Goal: Transaction & Acquisition: Purchase product/service

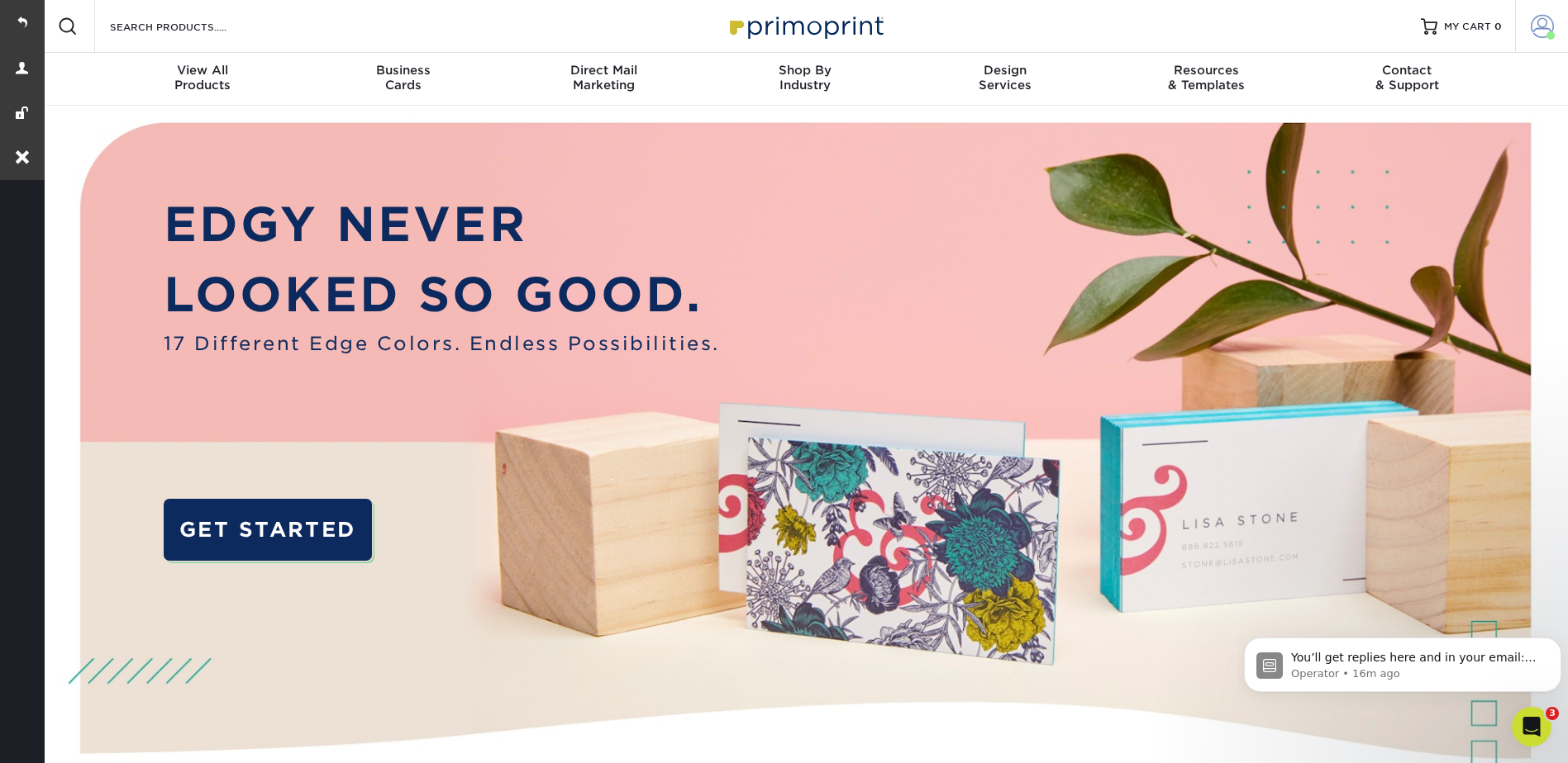
click at [1537, 28] on span at bounding box center [1542, 26] width 23 height 23
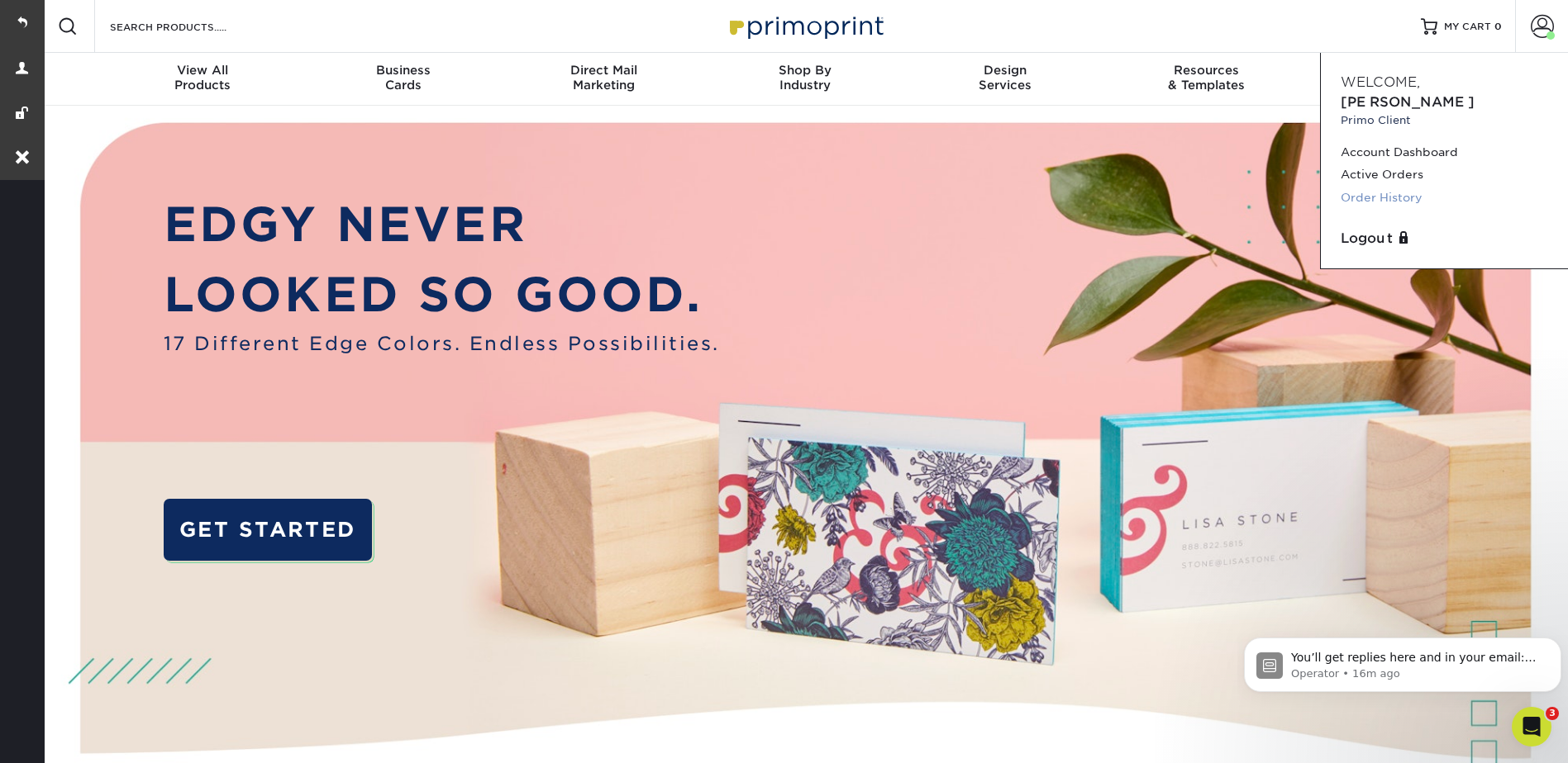
click at [1383, 186] on link "Order History" at bounding box center [1443, 198] width 207 height 22
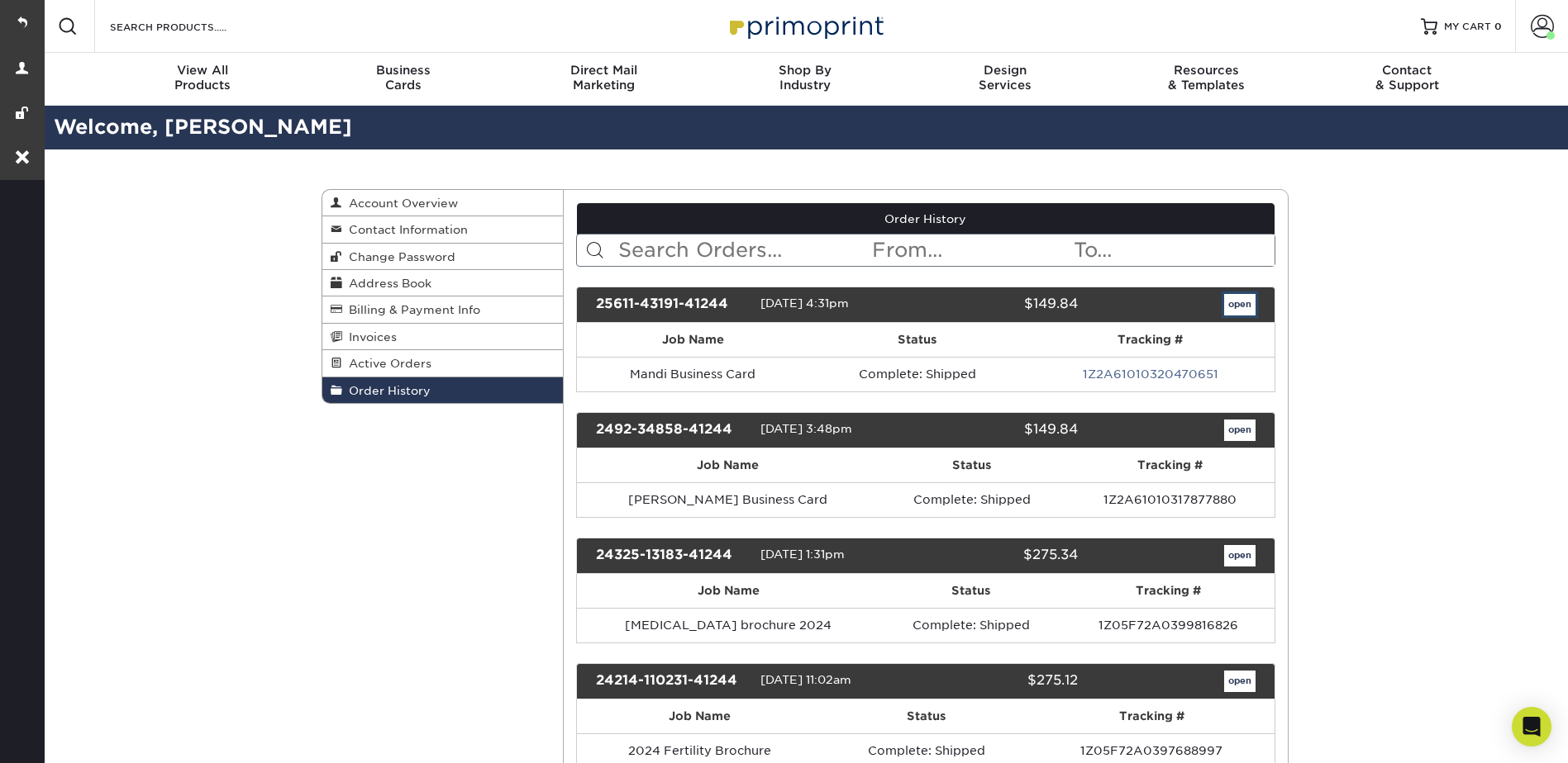
click at [1235, 301] on link "open" at bounding box center [1240, 304] width 32 height 22
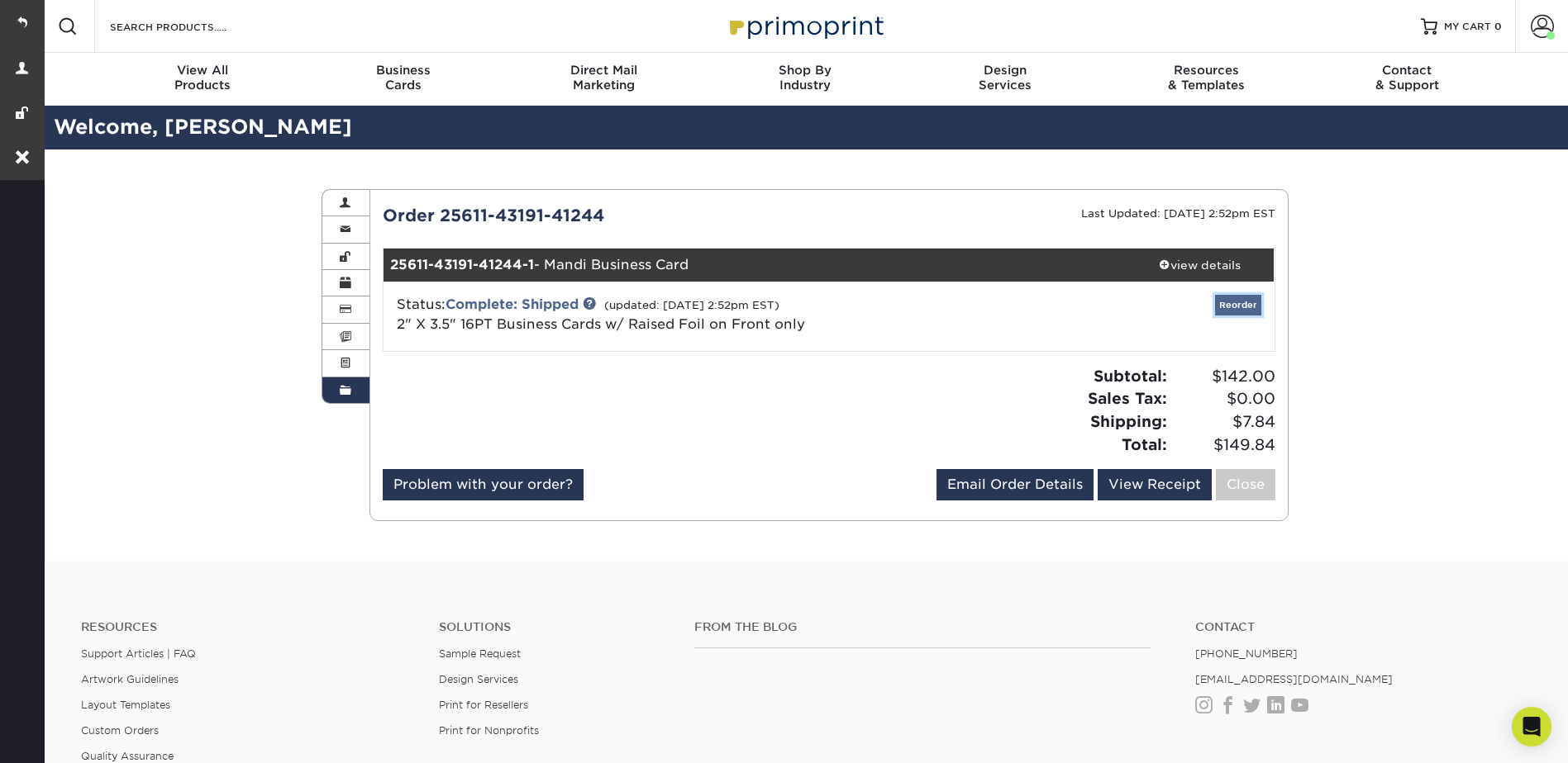
click at [1227, 299] on link "Reorder" at bounding box center [1237, 305] width 46 height 21
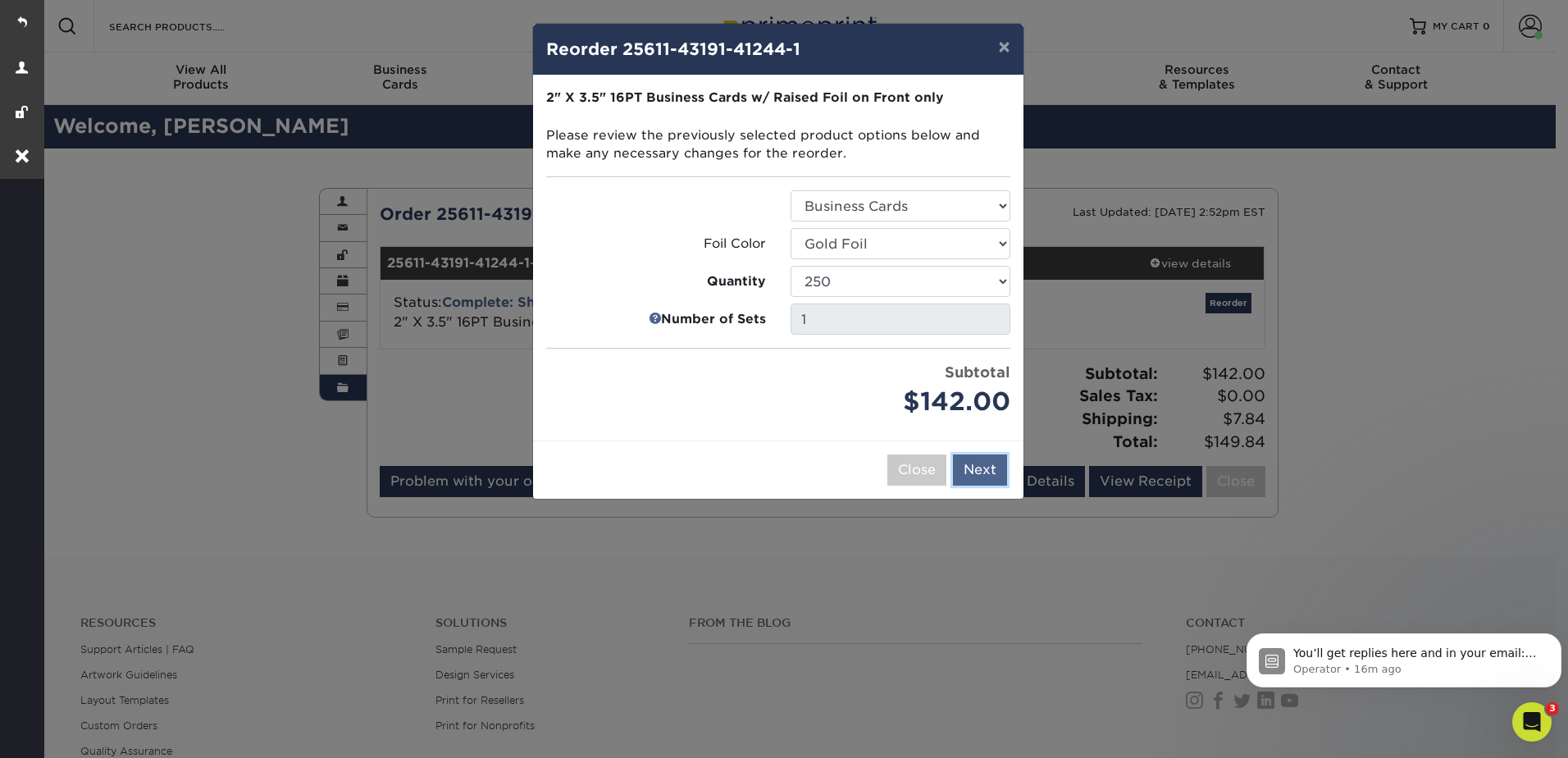
click at [983, 472] on button "Next" at bounding box center [980, 471] width 54 height 32
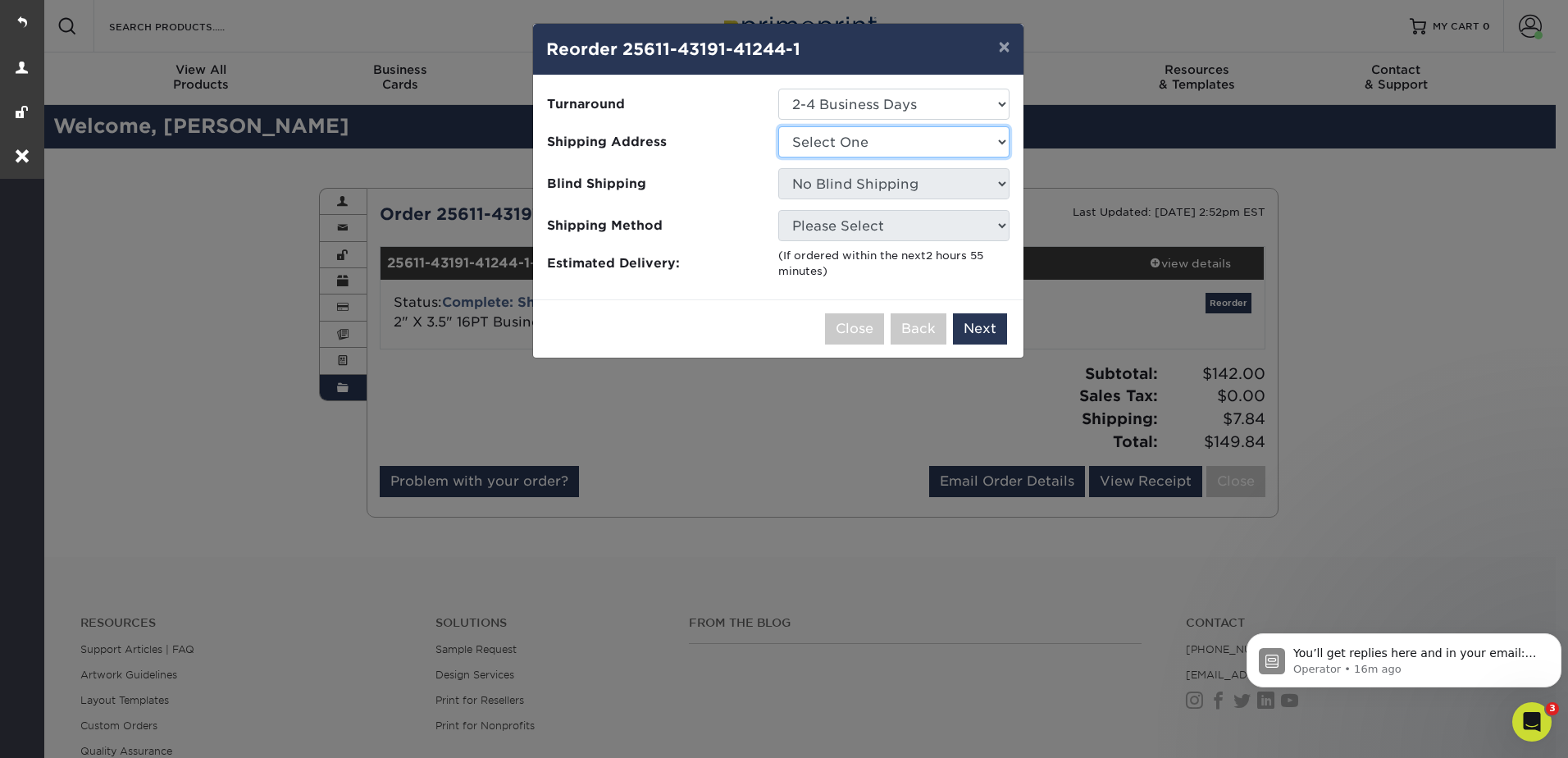
click at [834, 131] on select "Select One Chu 2017 Gigi Grand Wellness Henry's home Home Kenmoor Office Kenmoo…" at bounding box center [893, 142] width 231 height 32
select select "176842"
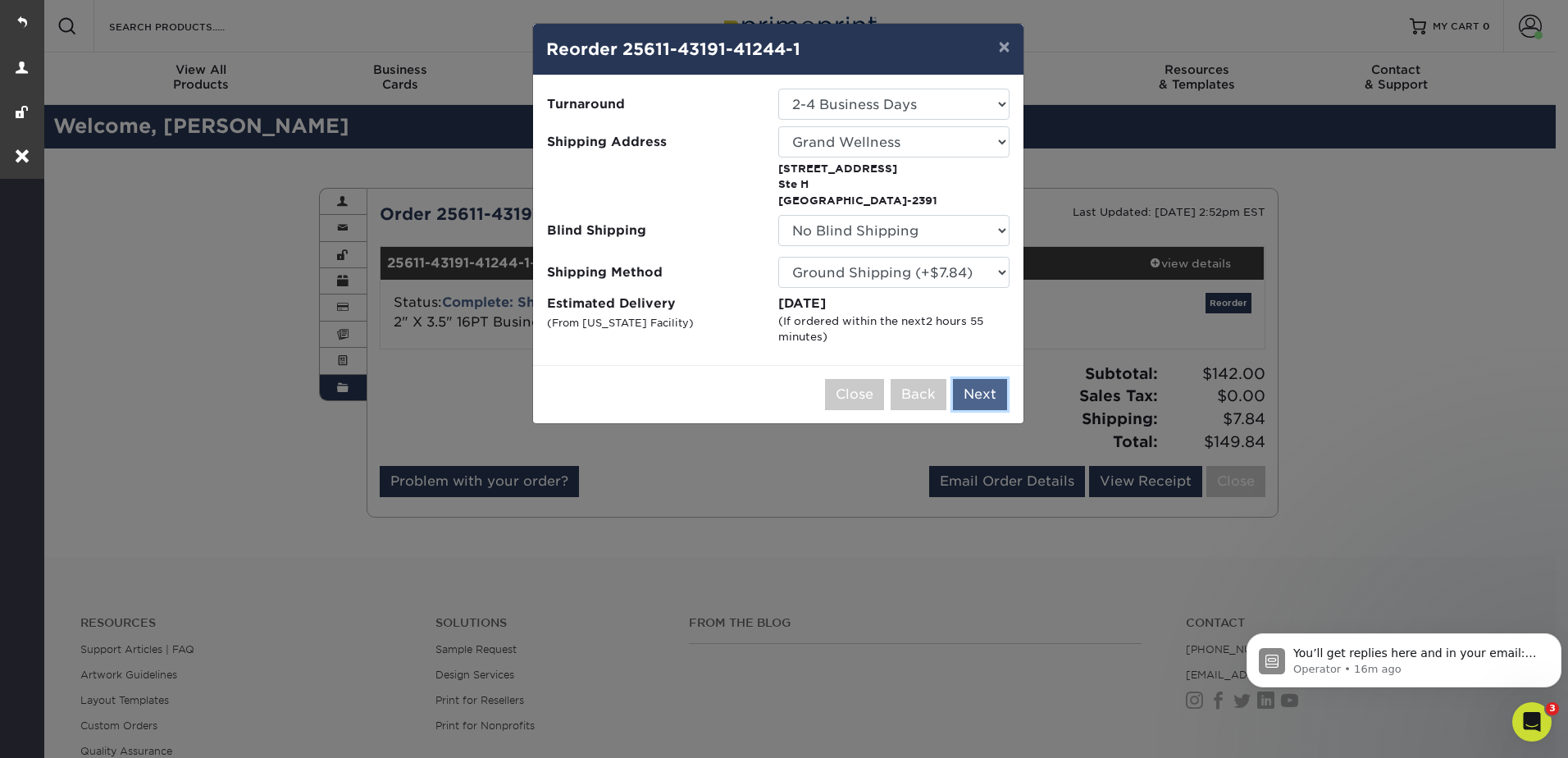
click at [984, 400] on button "Next" at bounding box center [980, 395] width 54 height 32
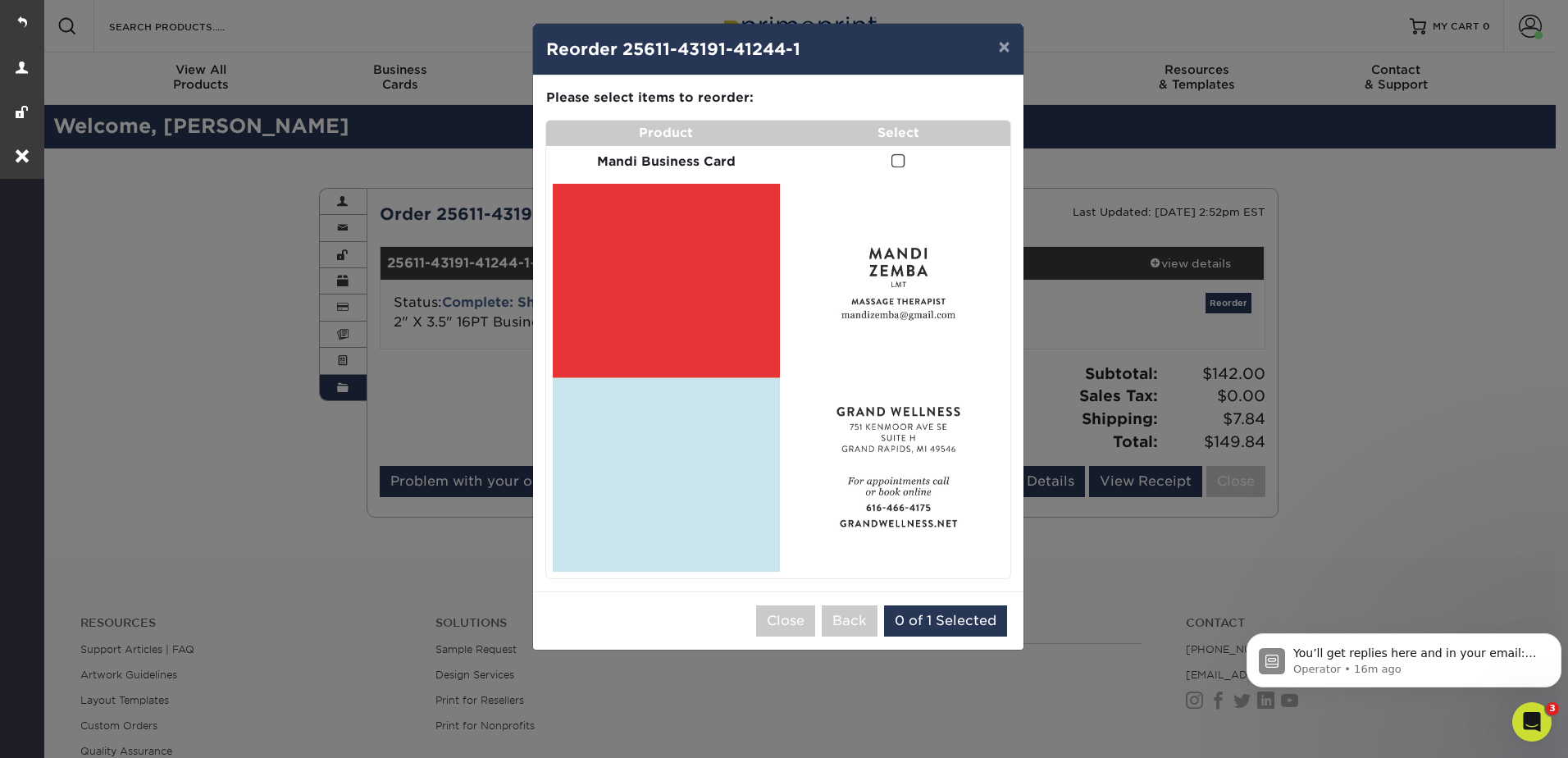
click at [900, 167] on span at bounding box center [898, 161] width 14 height 16
click at [0, 0] on input "checkbox" at bounding box center [0, 0] width 0 height 0
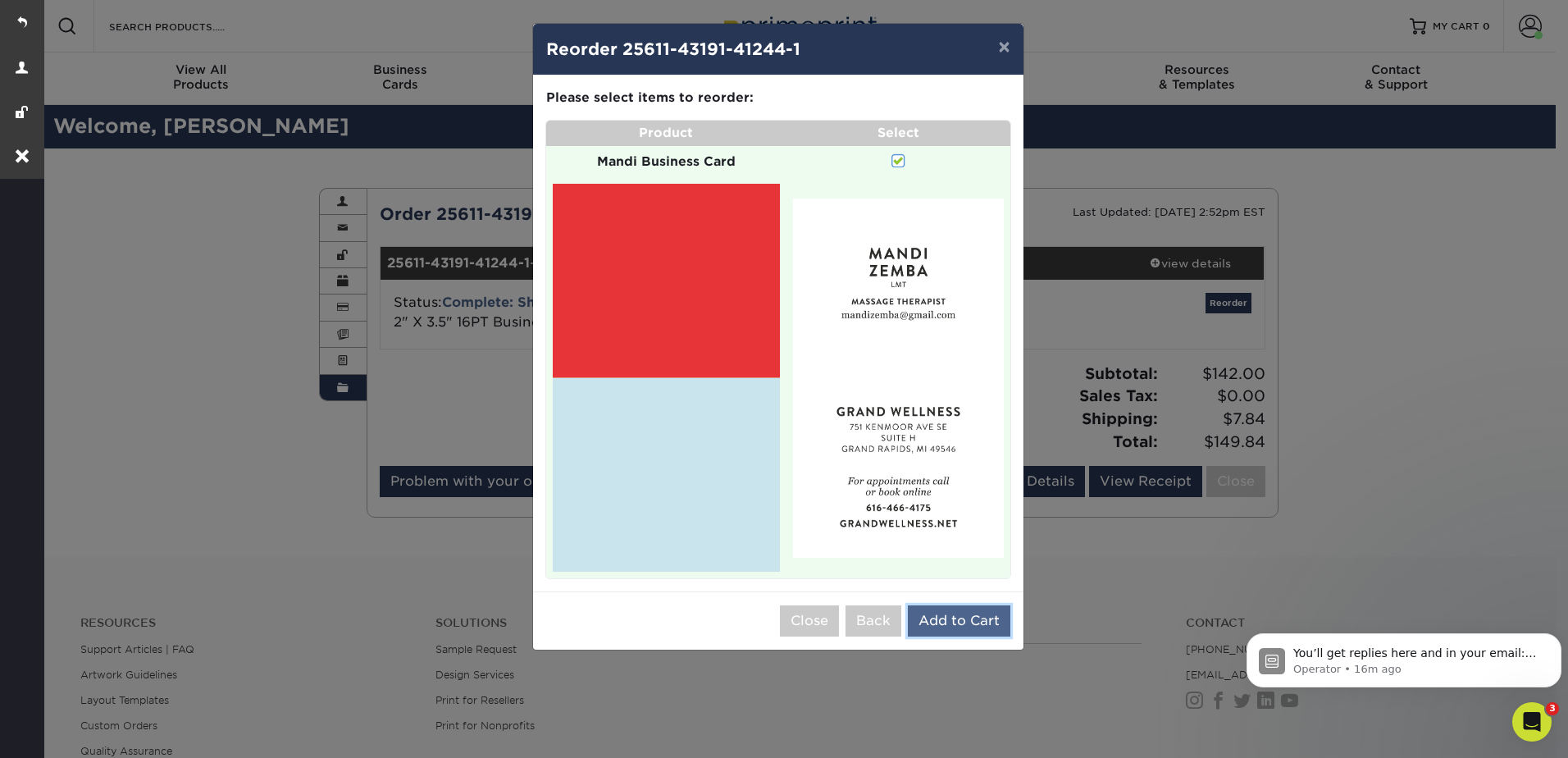
click at [949, 622] on button "Add to Cart" at bounding box center [959, 621] width 102 height 32
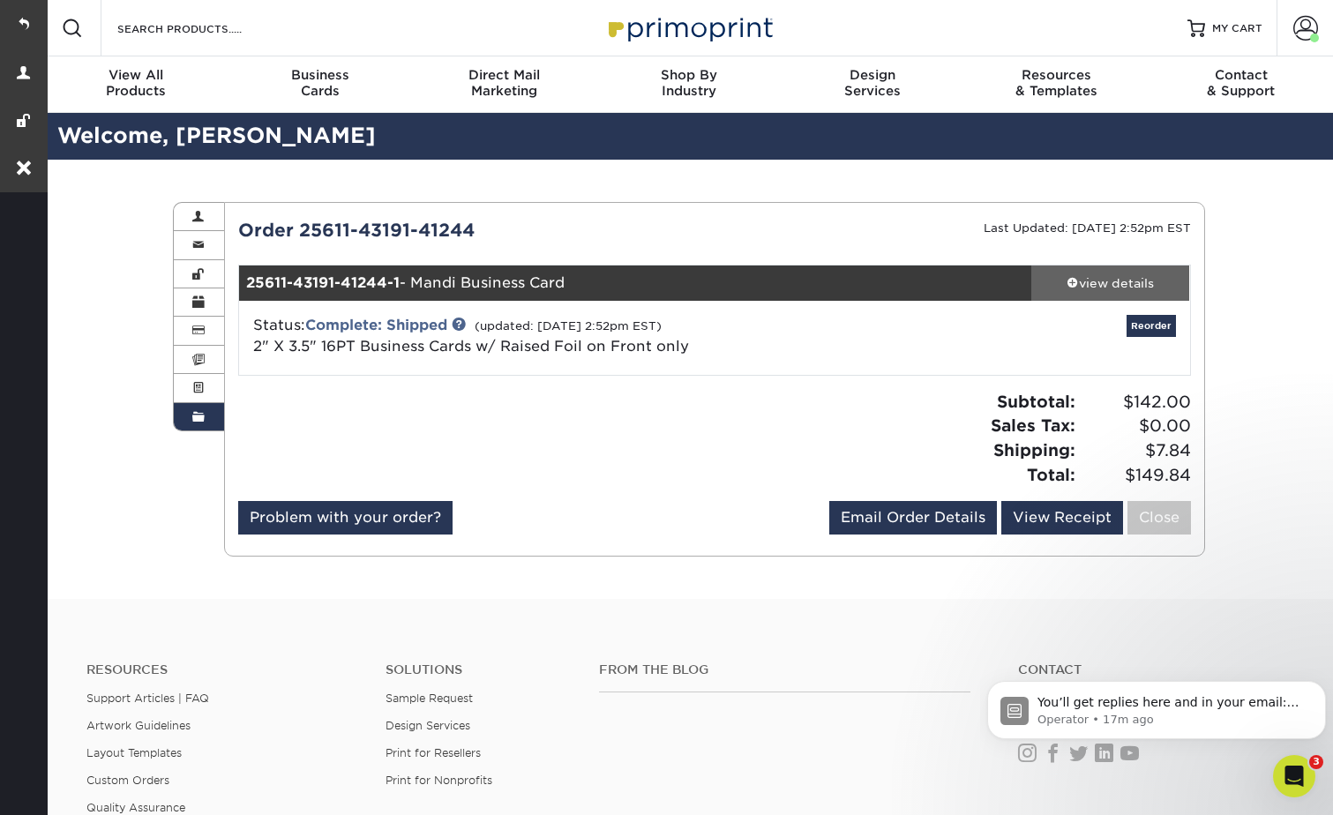
click at [1098, 269] on link "view details" at bounding box center [1111, 283] width 159 height 35
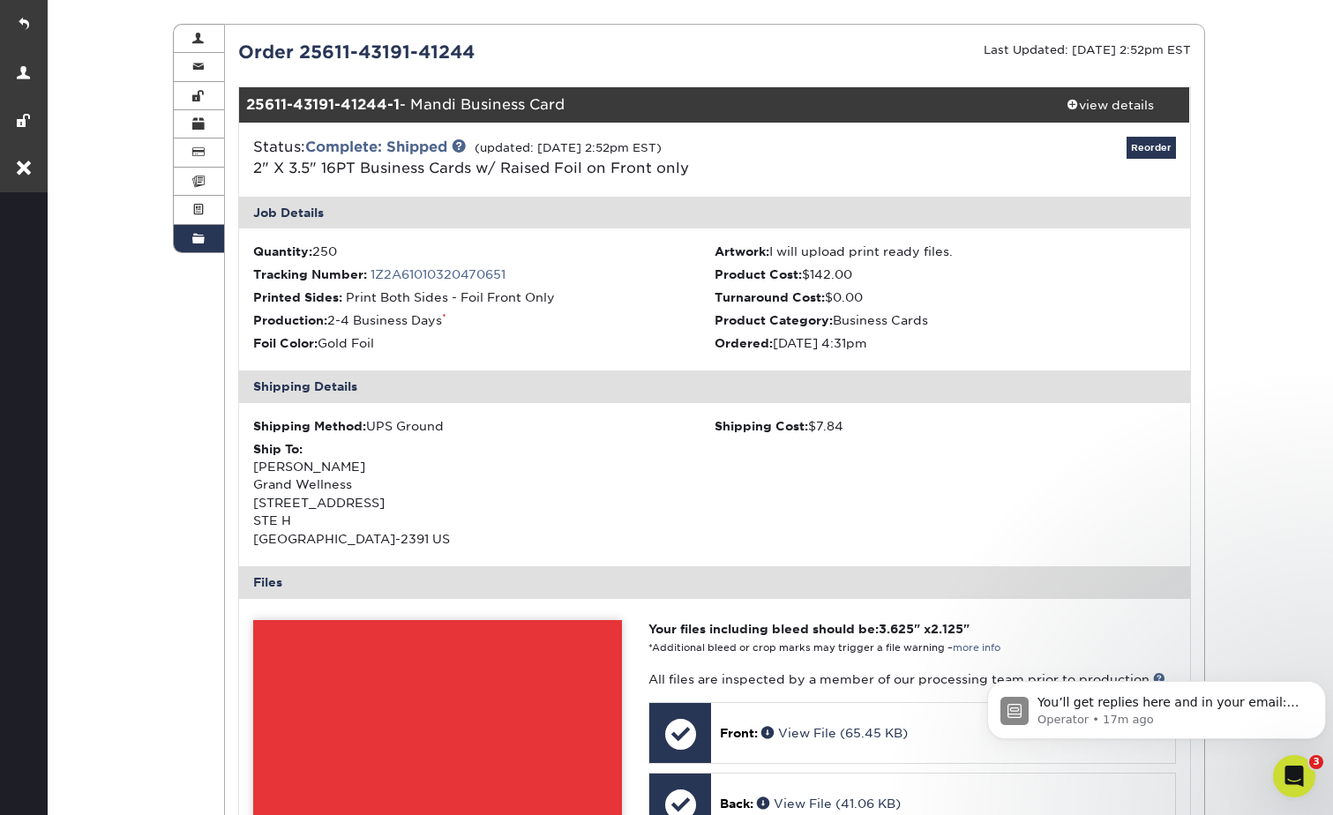
scroll to position [529, 0]
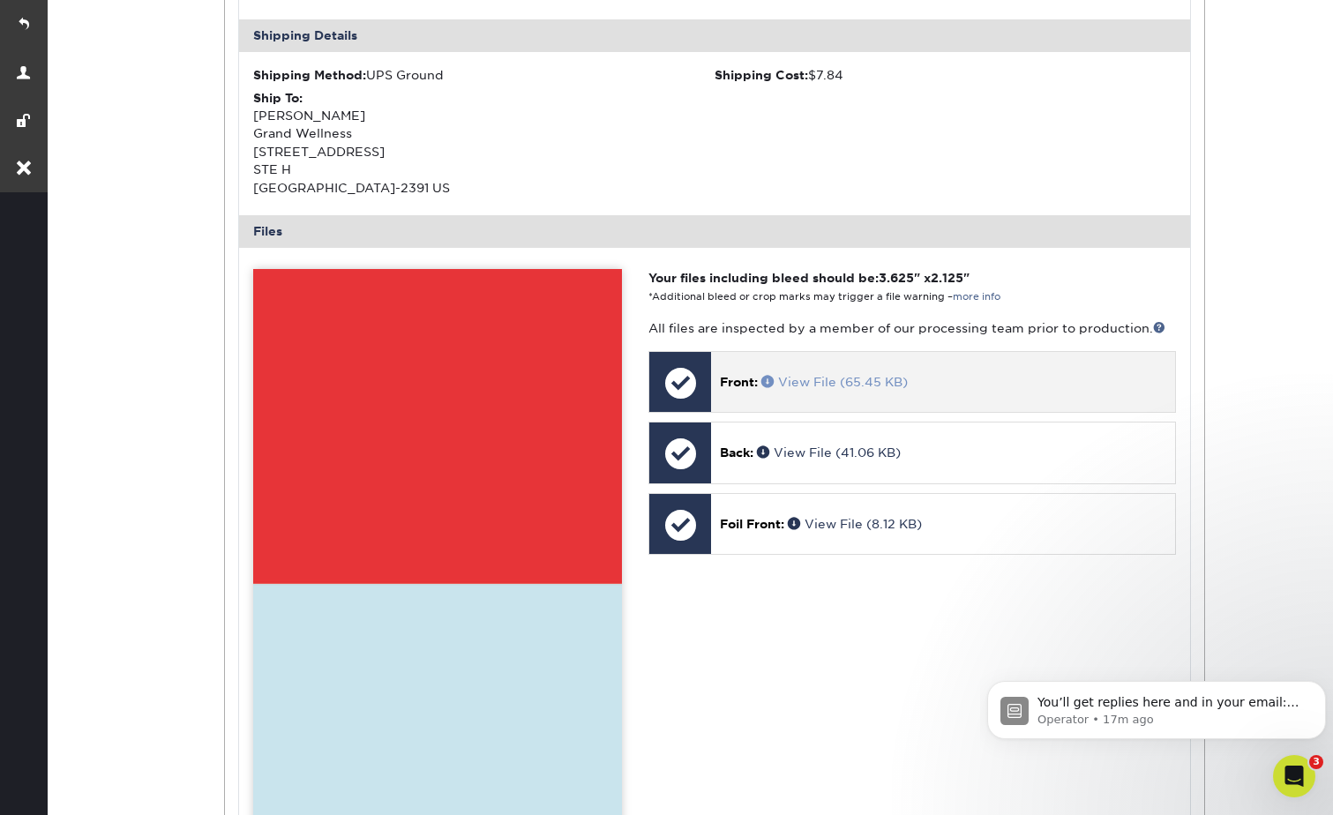
click at [770, 379] on span at bounding box center [770, 381] width 17 height 12
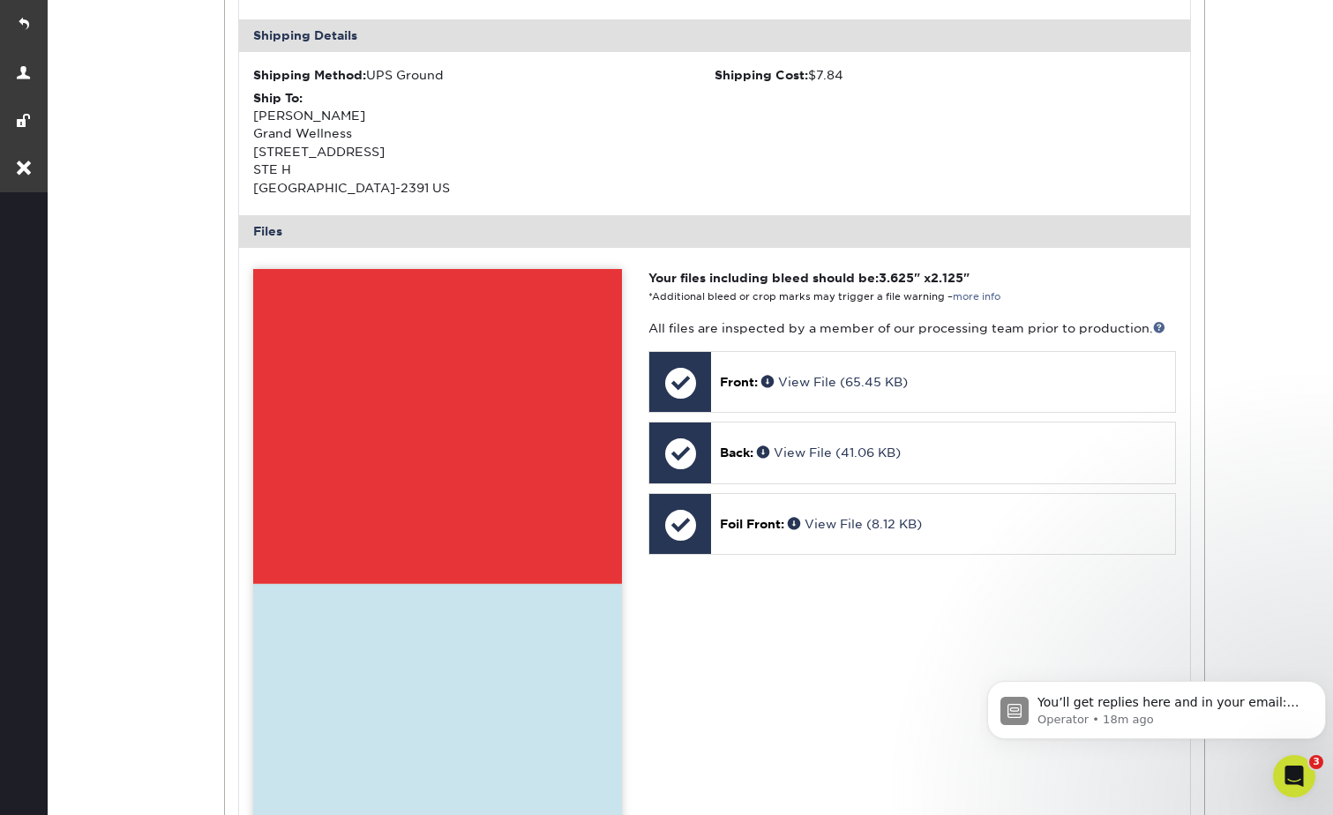
scroll to position [0, 0]
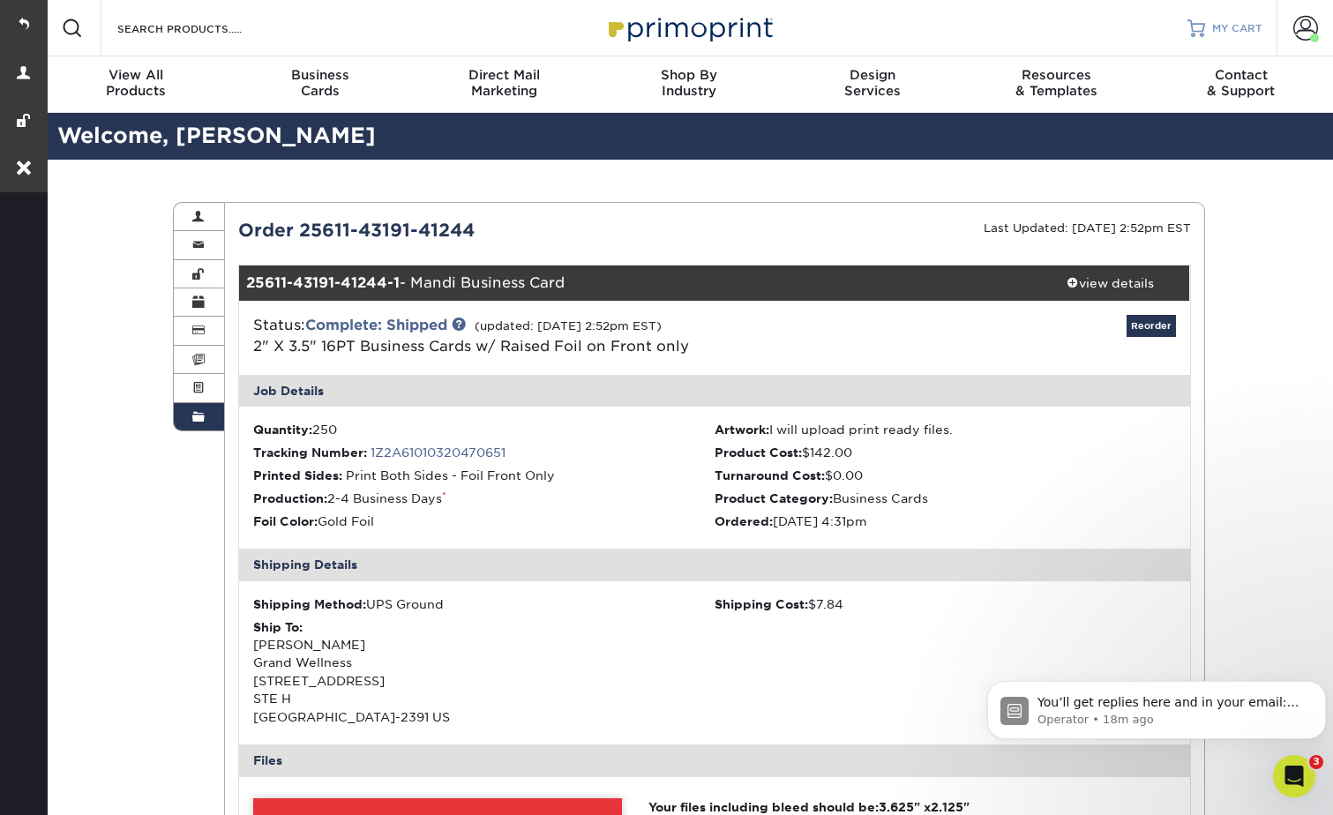
click at [1237, 25] on span "MY CART" at bounding box center [1237, 28] width 50 height 15
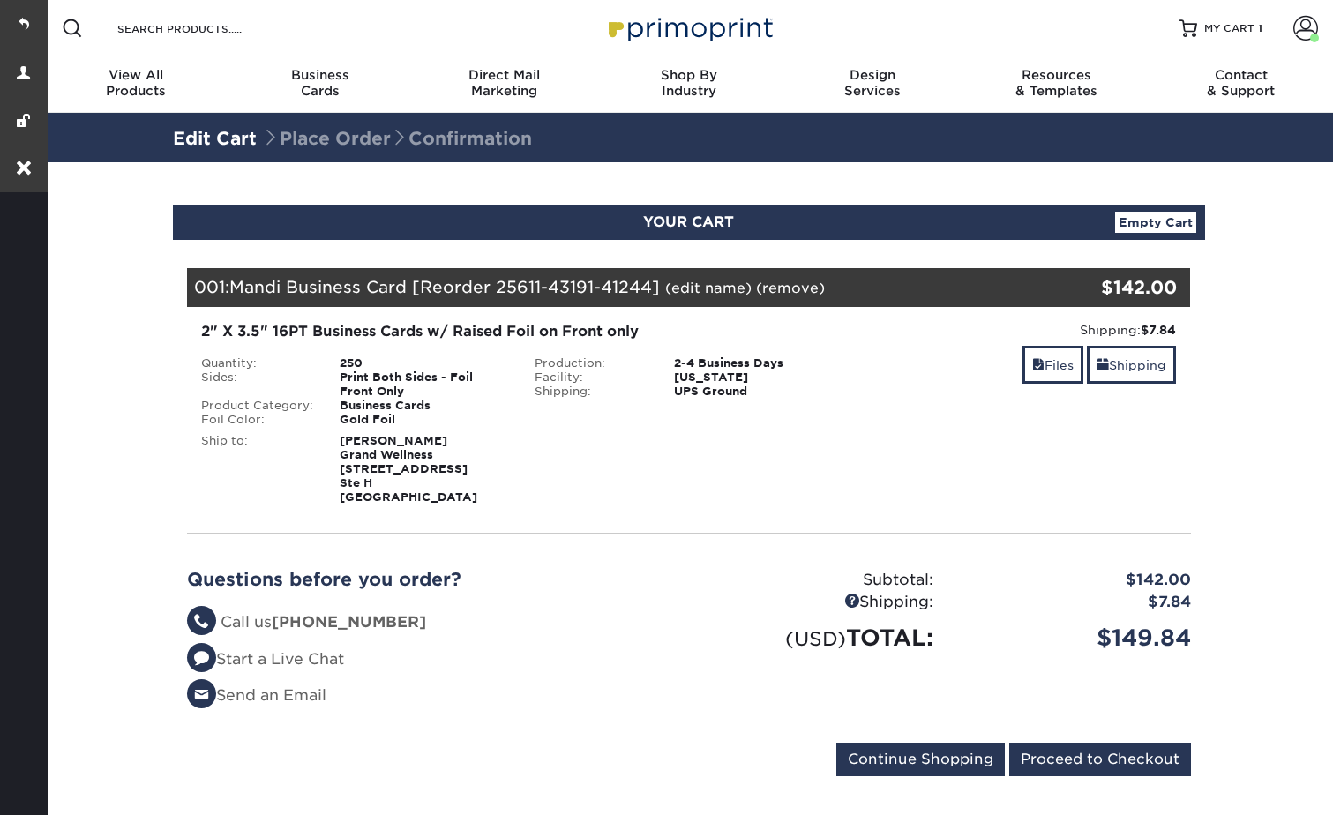
click at [708, 286] on link "(edit name)" at bounding box center [708, 288] width 86 height 17
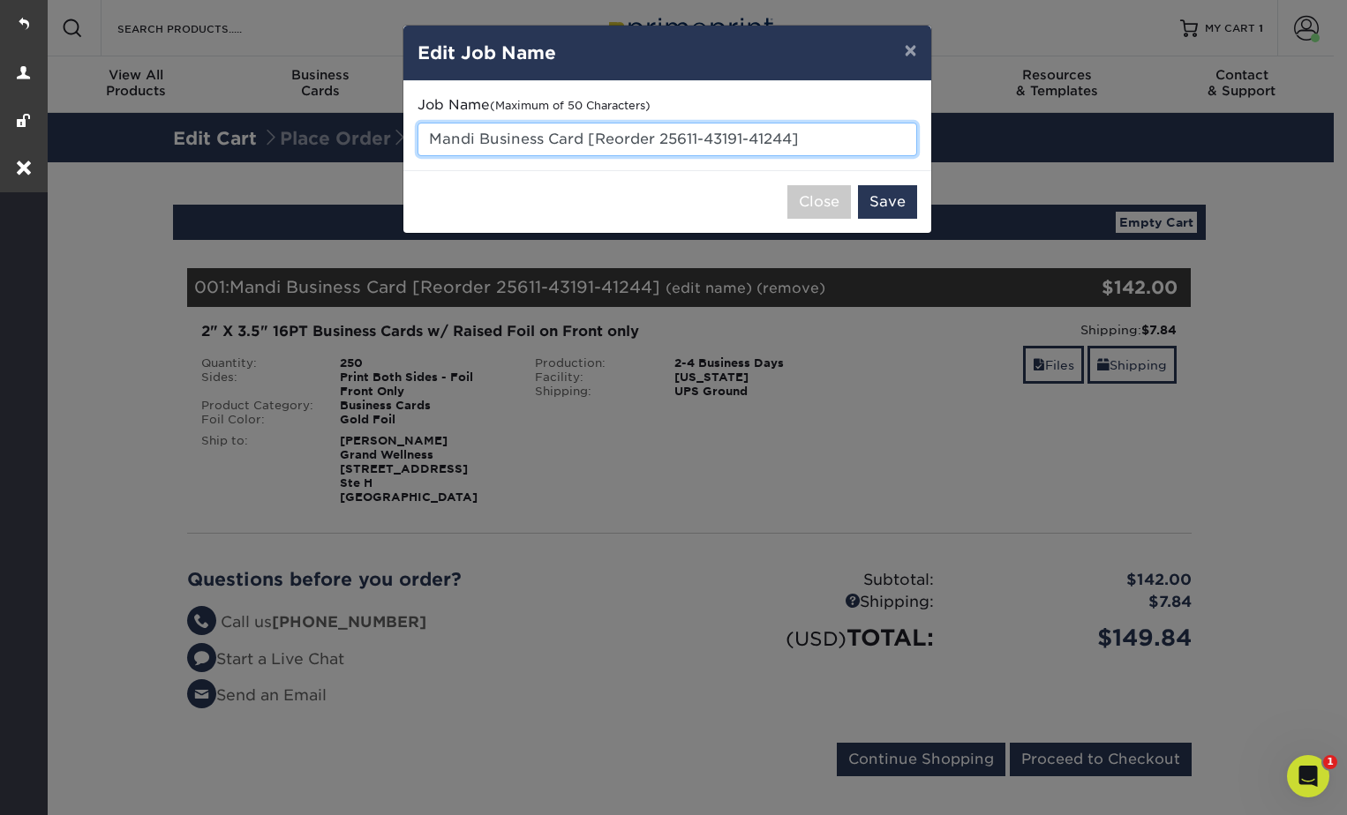
drag, startPoint x: 583, startPoint y: 139, endPoint x: 429, endPoint y: 152, distance: 154.9
click at [429, 152] on input "Mandi Business Card [Reorder 25611-43191-41244]" at bounding box center [666, 140] width 499 height 34
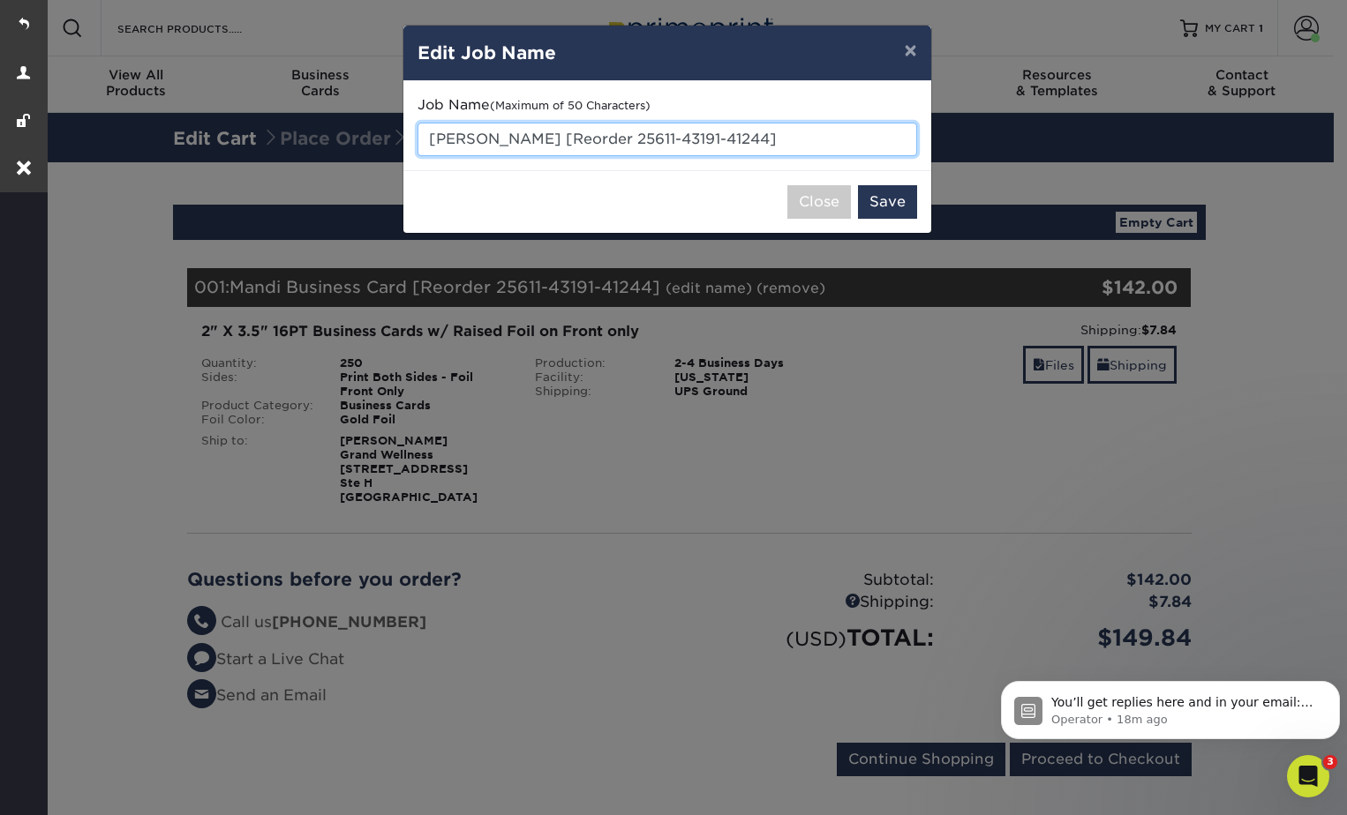
drag, startPoint x: 480, startPoint y: 135, endPoint x: 709, endPoint y: 139, distance: 228.6
click at [709, 139] on input "Ashley [Reorder 25611-43191-41244]" at bounding box center [666, 140] width 499 height 34
type input "Ashley"
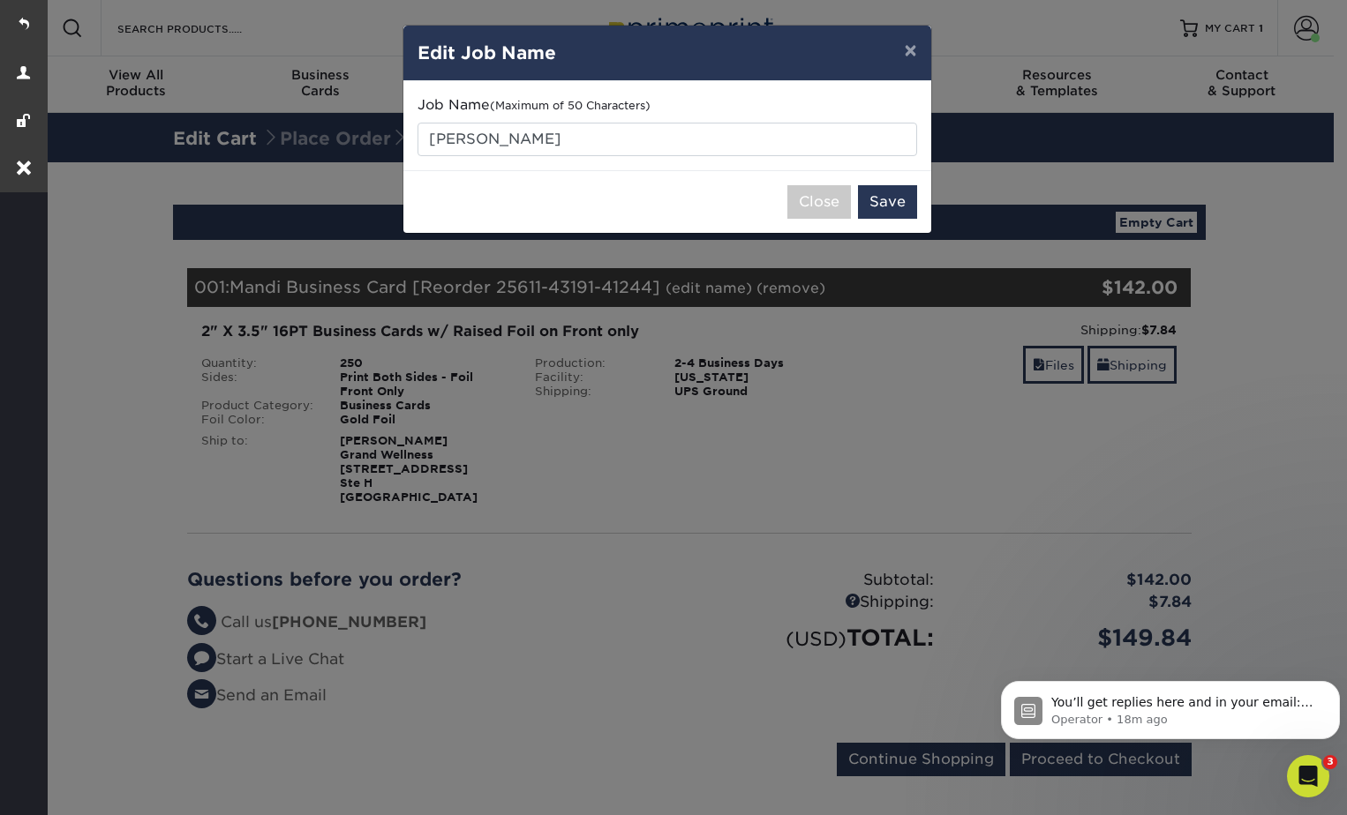
click at [892, 182] on div "Close Save" at bounding box center [667, 201] width 528 height 63
click at [892, 206] on button "Save" at bounding box center [887, 202] width 59 height 34
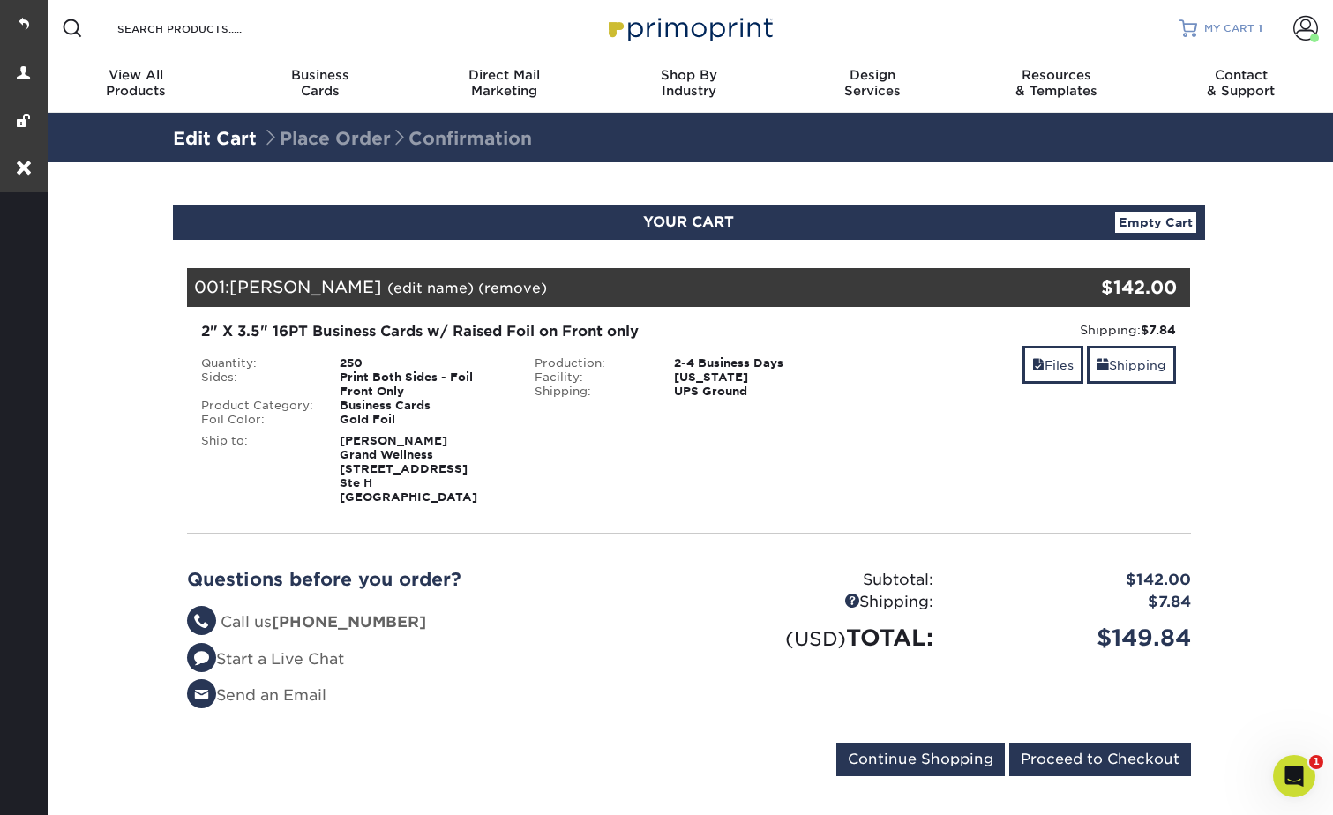
click at [1216, 30] on span "MY CART" at bounding box center [1229, 28] width 50 height 15
click at [1044, 351] on link "Files" at bounding box center [1053, 365] width 61 height 38
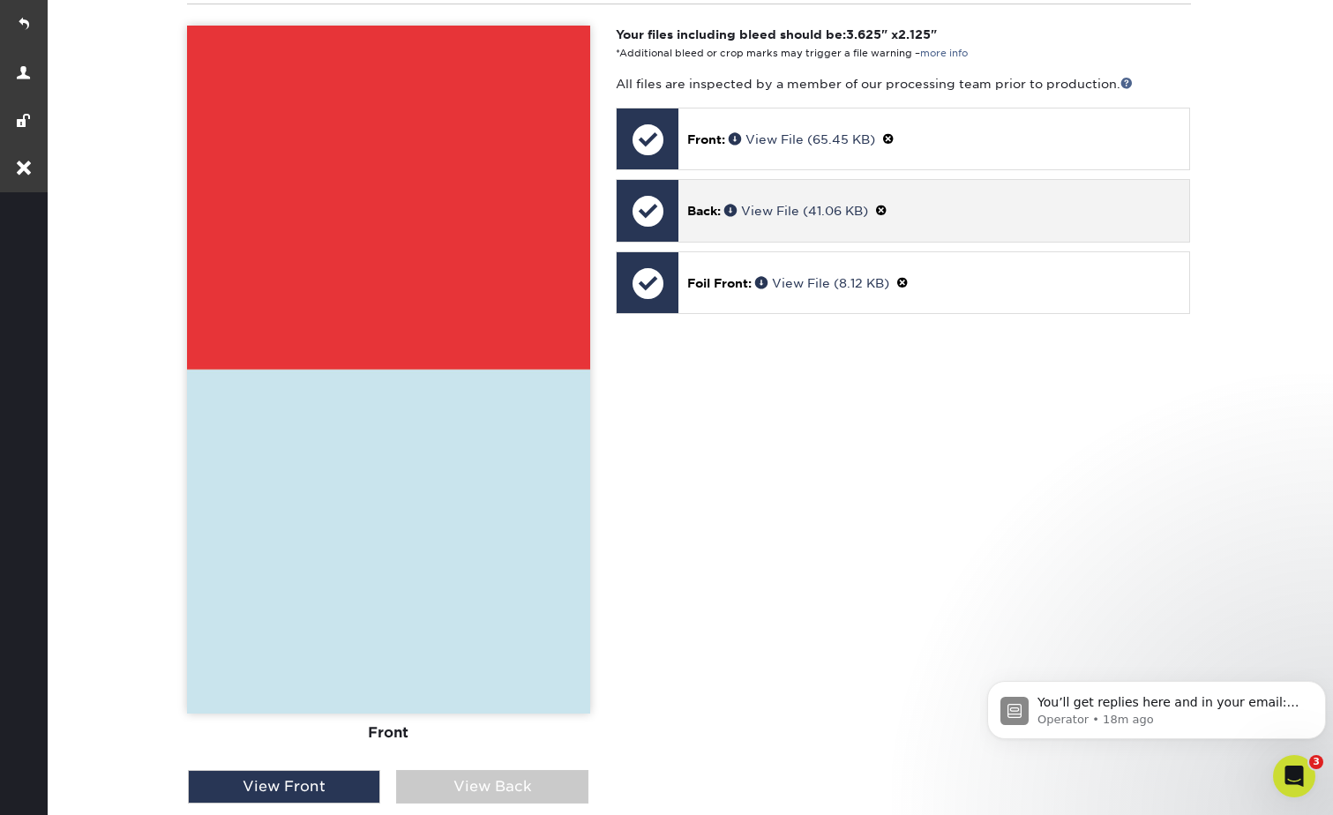
click at [888, 206] on span at bounding box center [881, 211] width 12 height 14
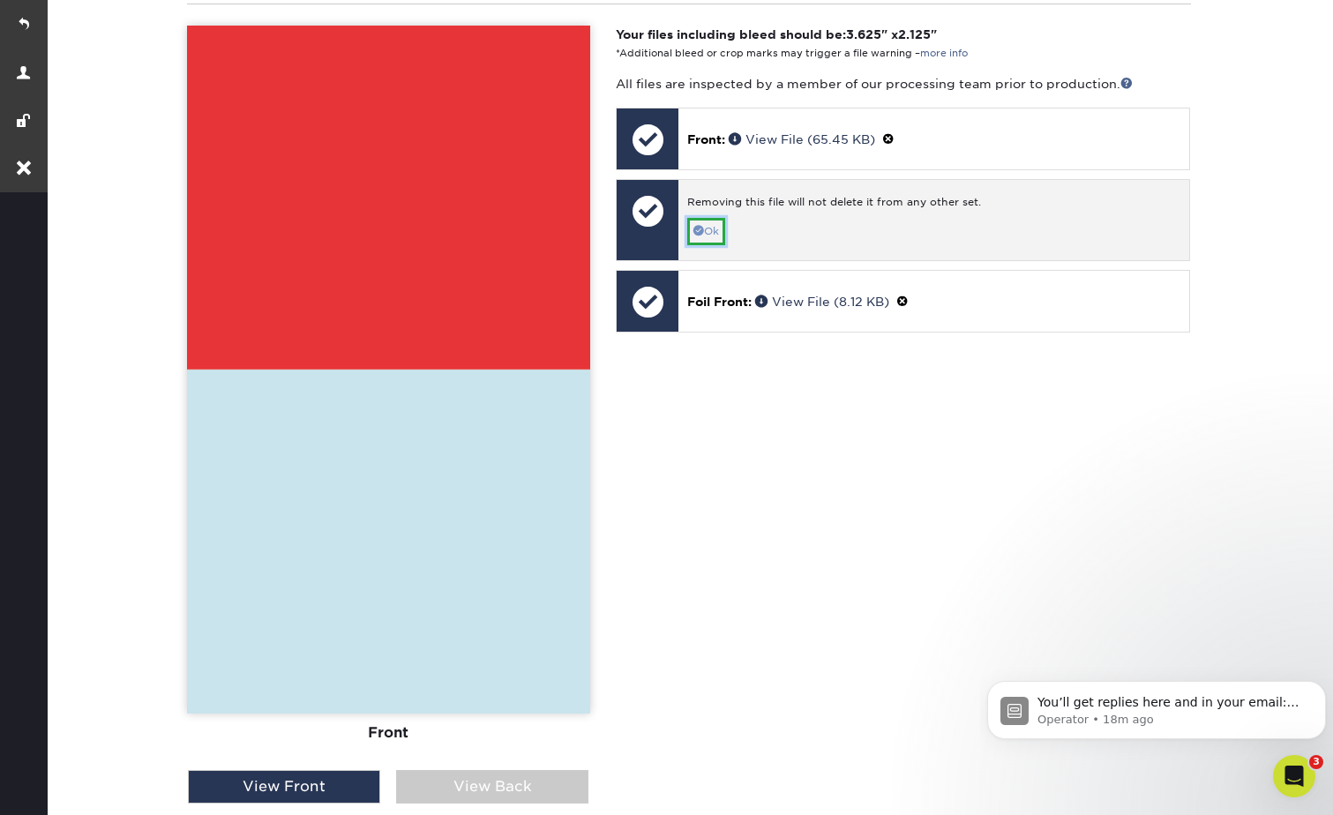
click at [707, 229] on link "Ok" at bounding box center [706, 231] width 38 height 27
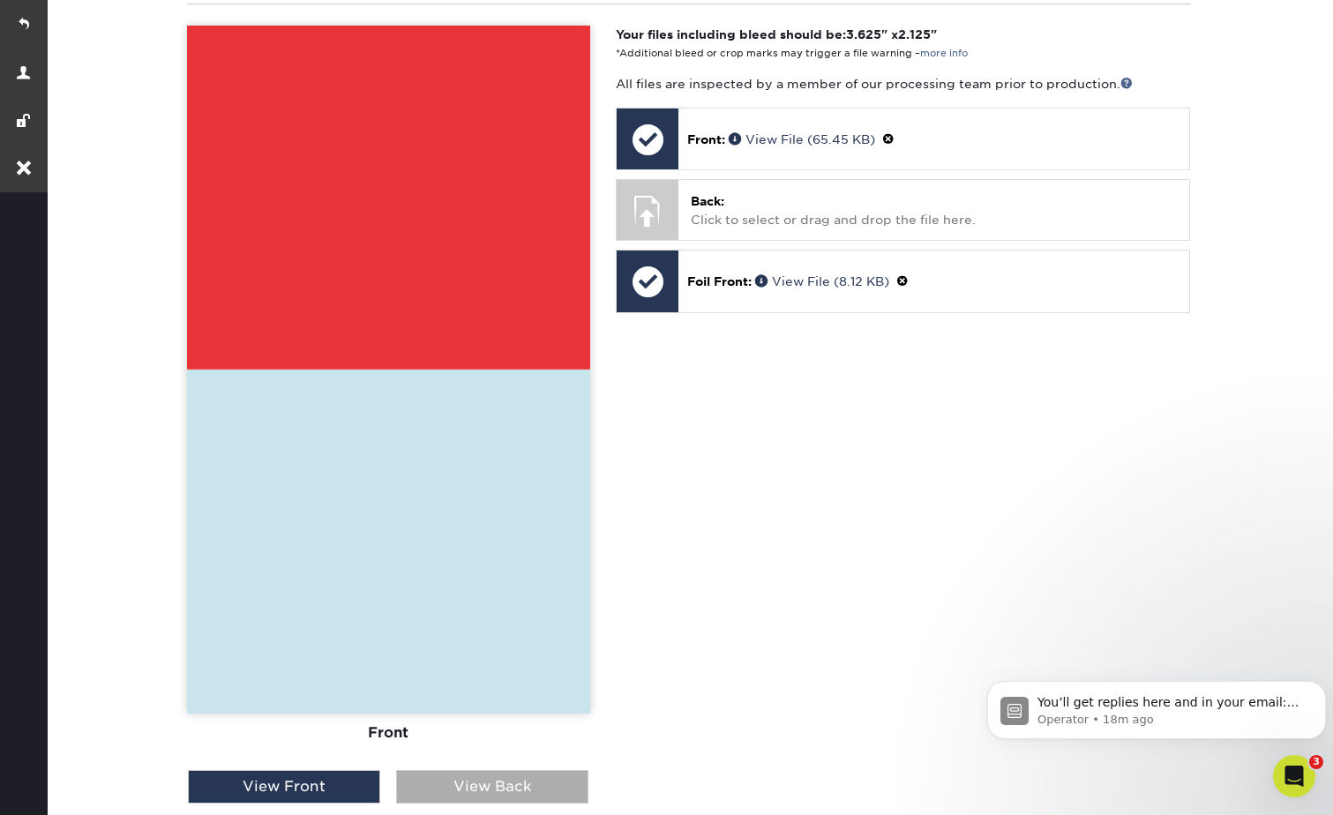
click at [552, 799] on div "View Back" at bounding box center [492, 787] width 192 height 34
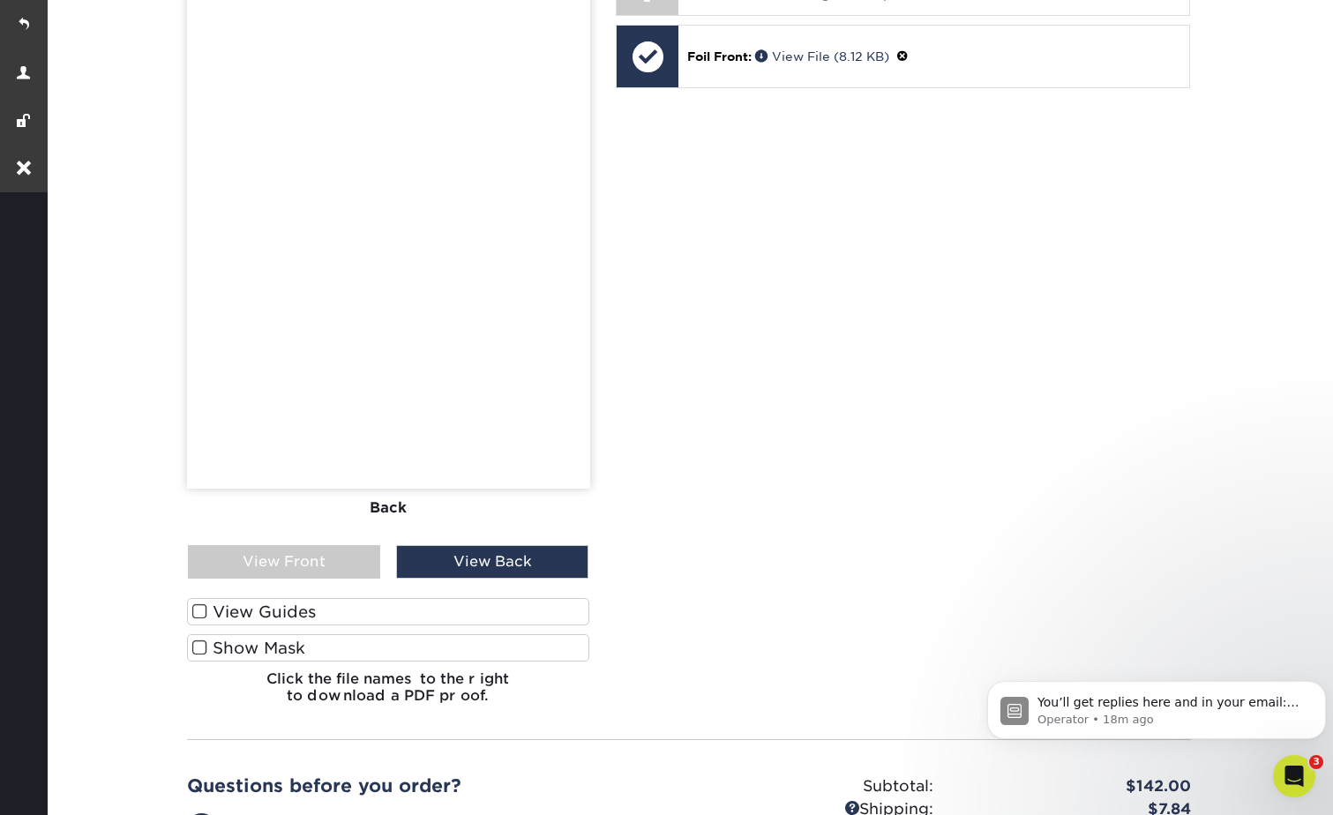
scroll to position [882, 0]
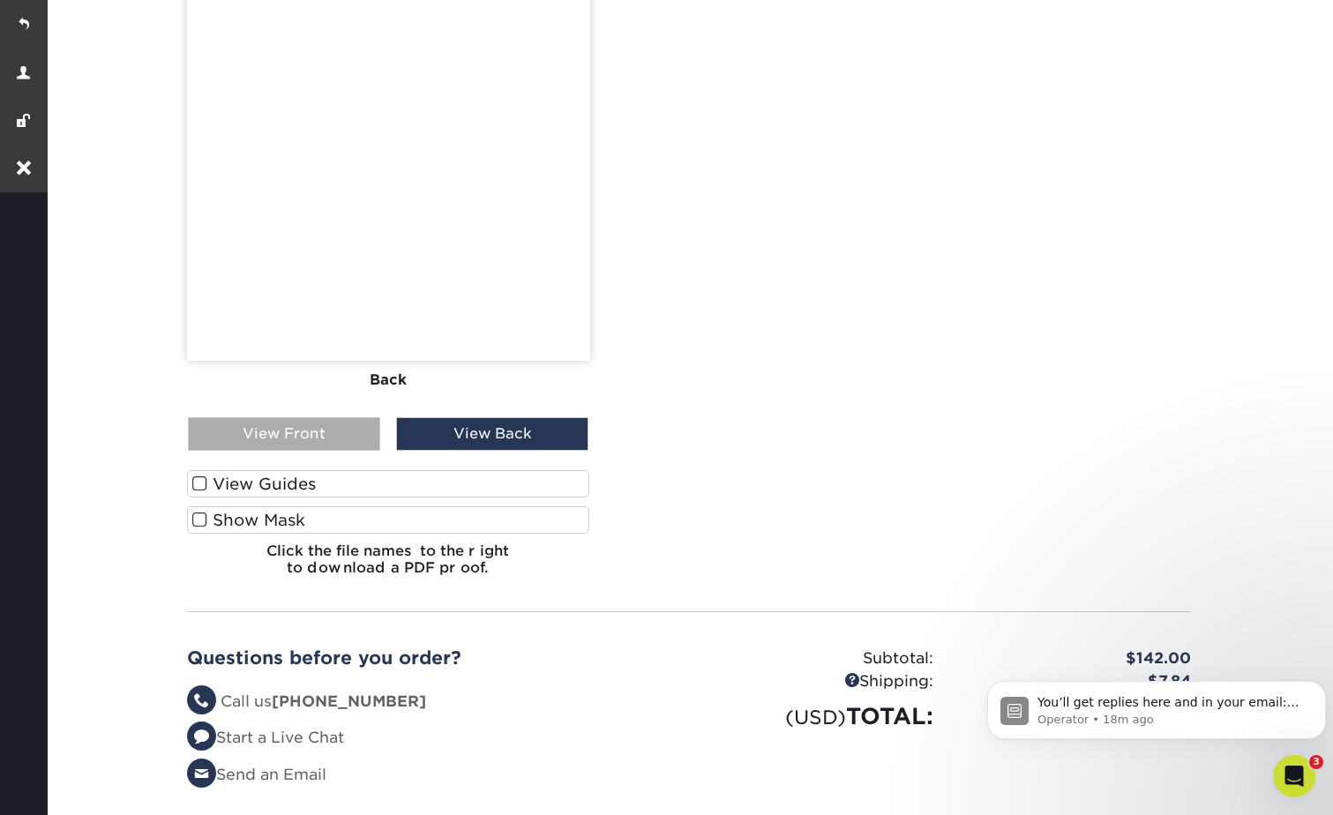
click at [298, 439] on div "View Front" at bounding box center [284, 434] width 192 height 34
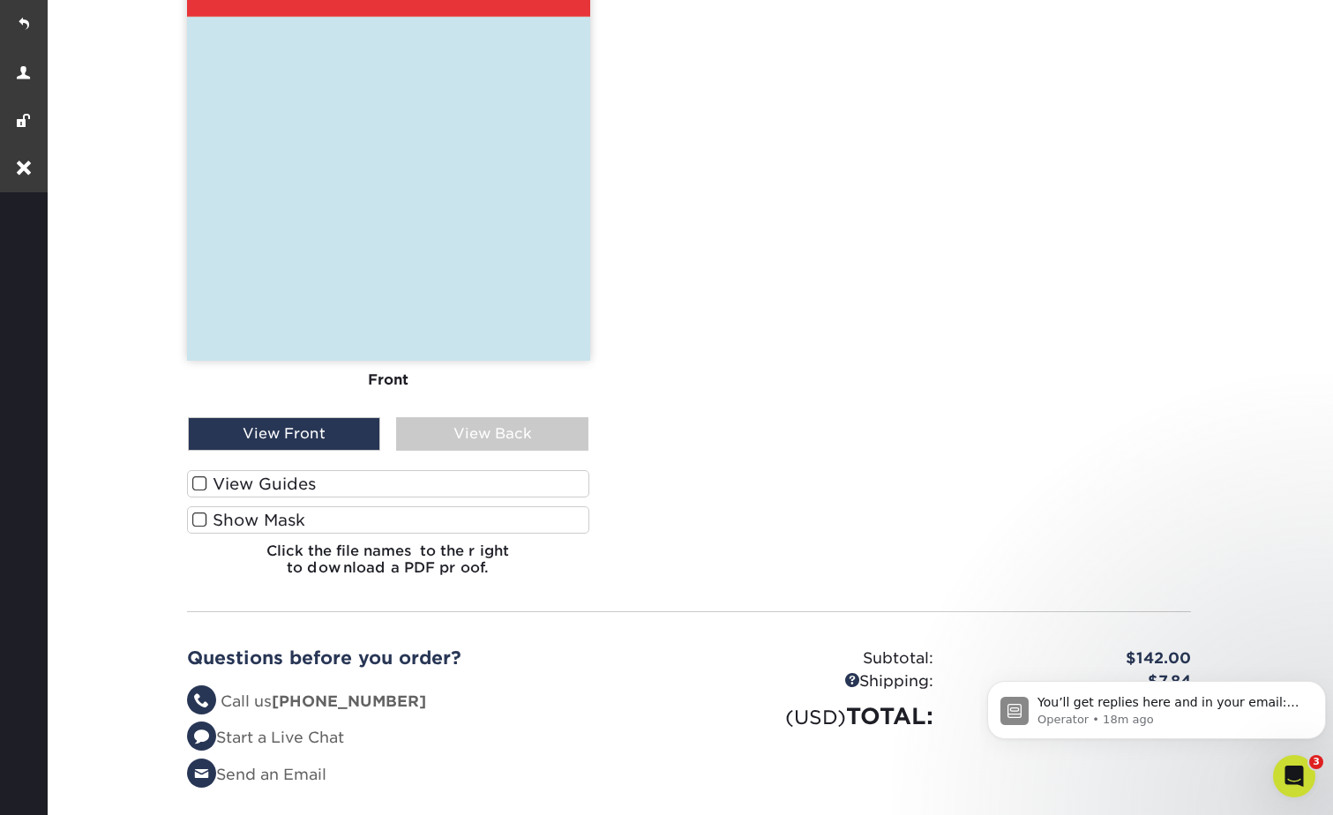
click at [329, 522] on label "Show Mask" at bounding box center [388, 520] width 403 height 27
click at [0, 0] on input "Show Mask" at bounding box center [0, 0] width 0 height 0
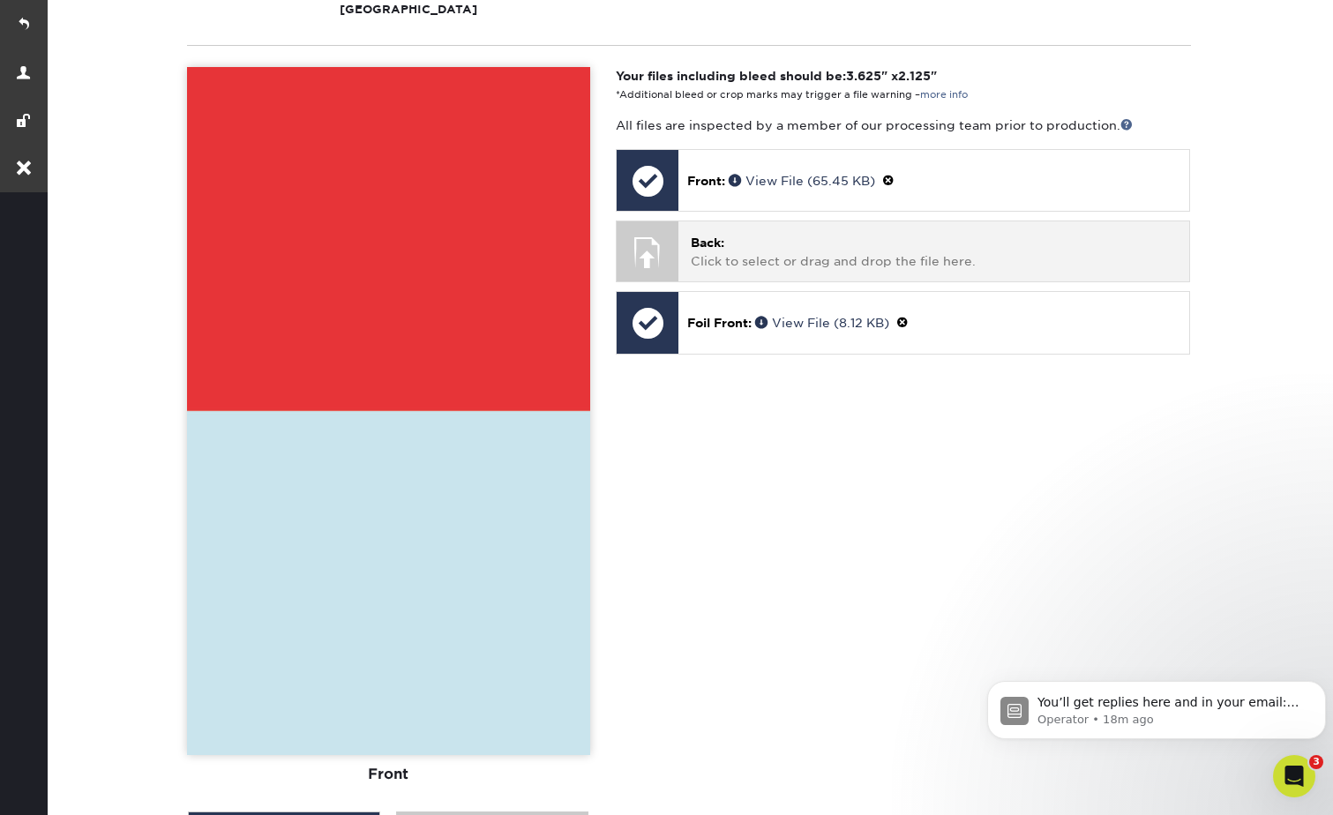
scroll to position [353, 0]
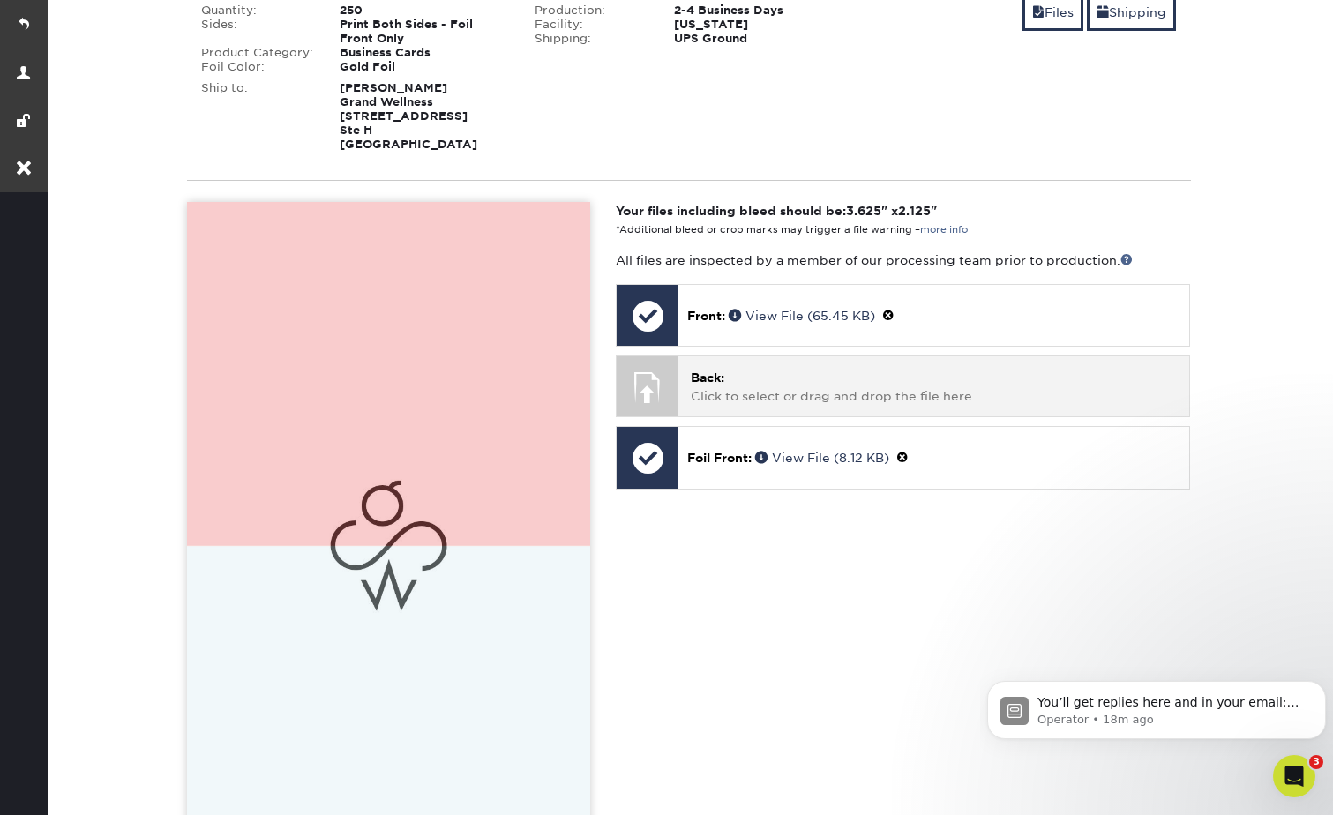
click at [757, 380] on p "Back: Click to select or drag and drop the file here." at bounding box center [934, 387] width 486 height 36
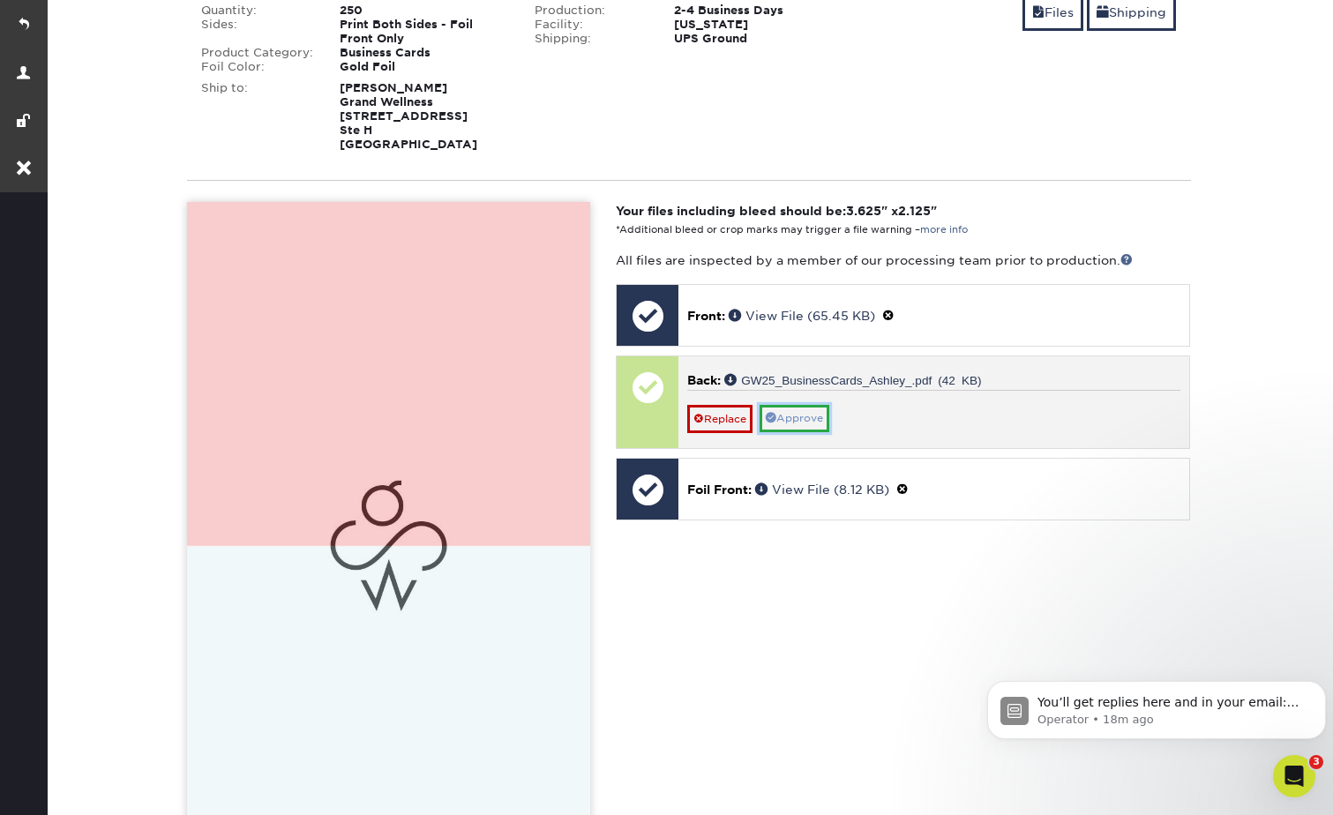
click at [803, 416] on link "Approve" at bounding box center [795, 418] width 70 height 27
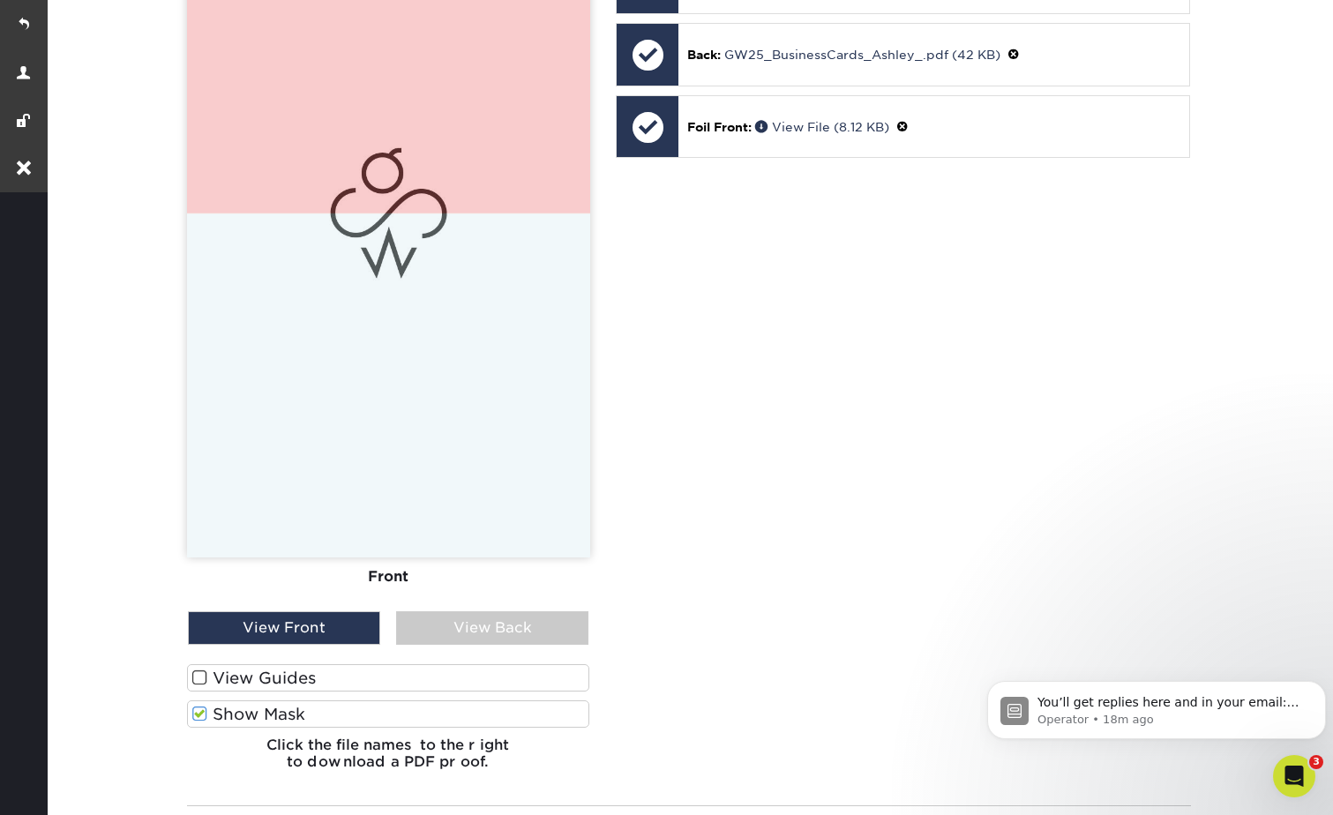
scroll to position [882, 0]
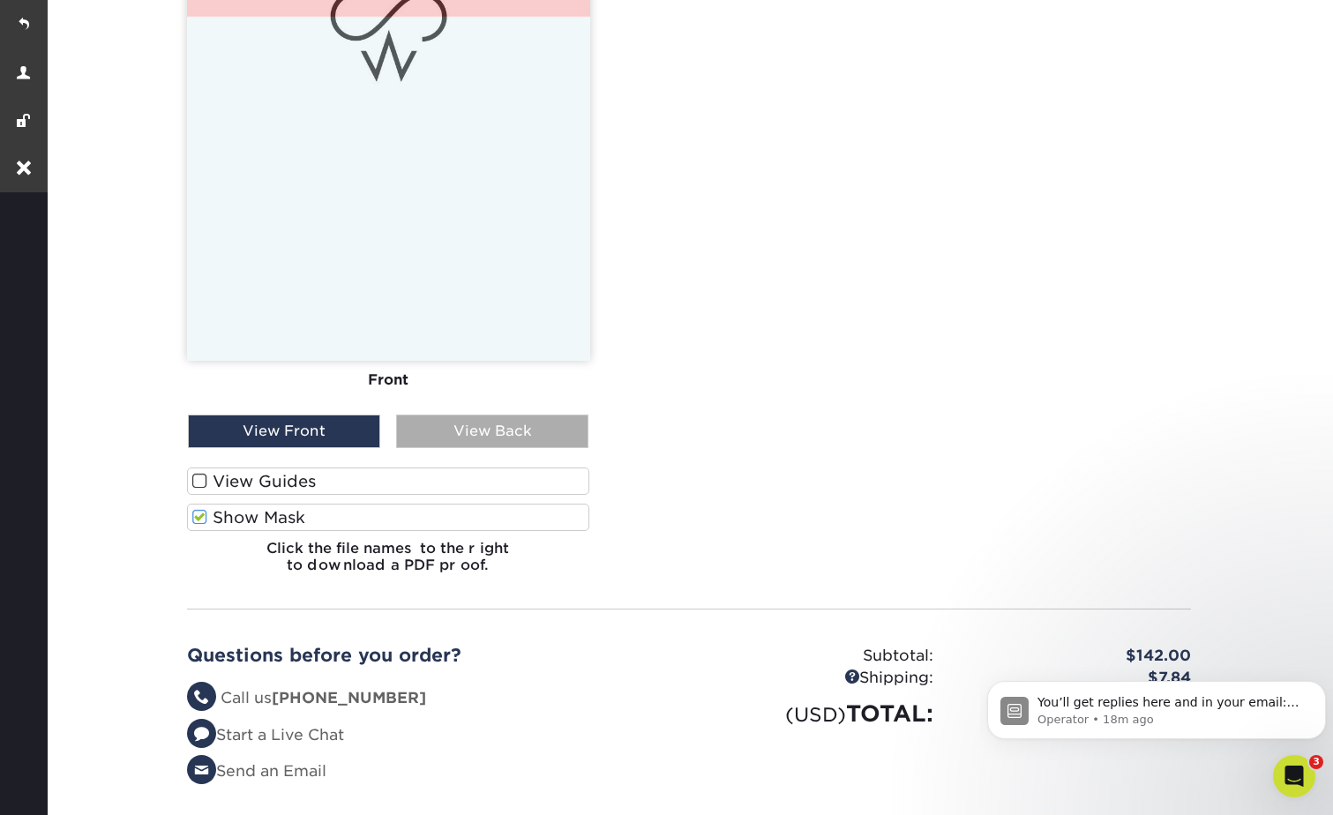
click at [494, 427] on div "View Back" at bounding box center [492, 432] width 192 height 34
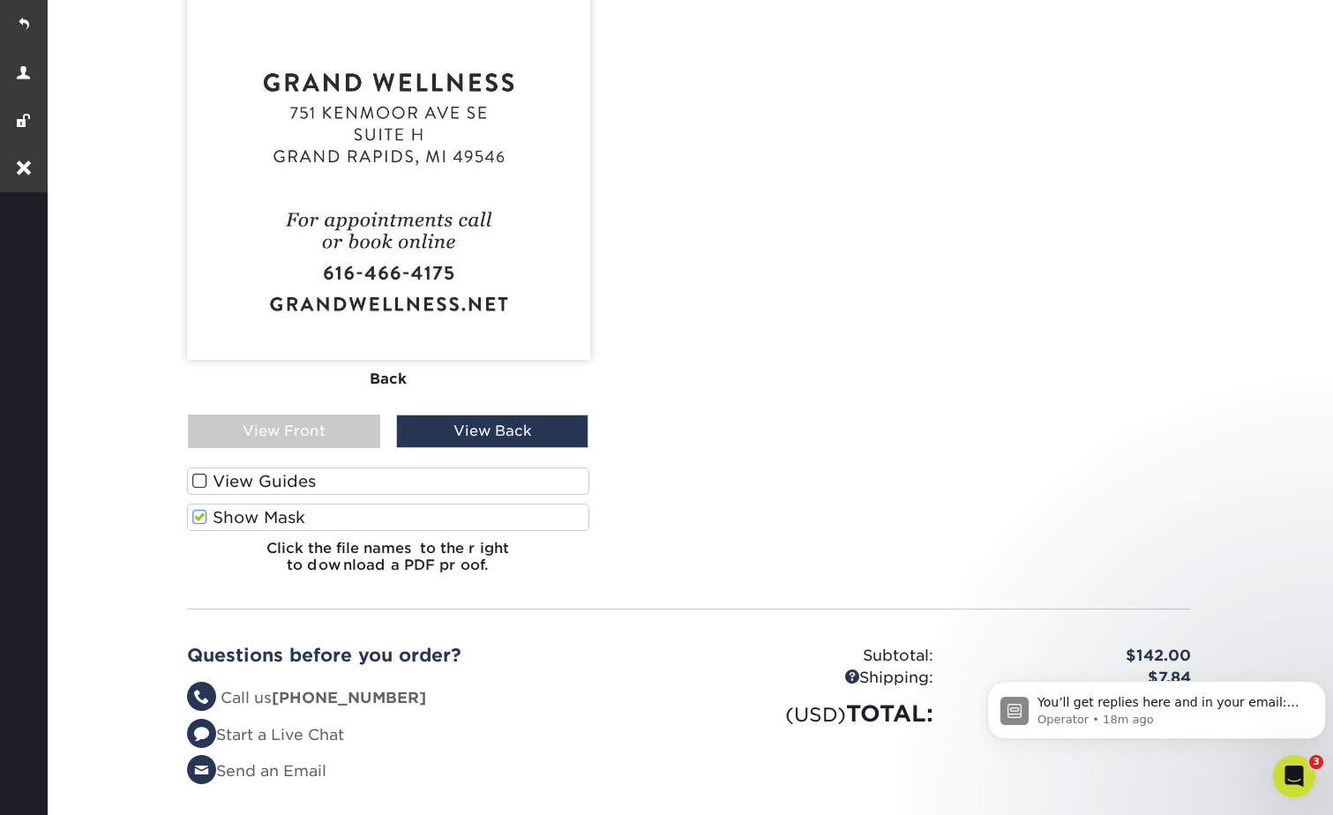
scroll to position [441, 0]
